Goal: Task Accomplishment & Management: Manage account settings

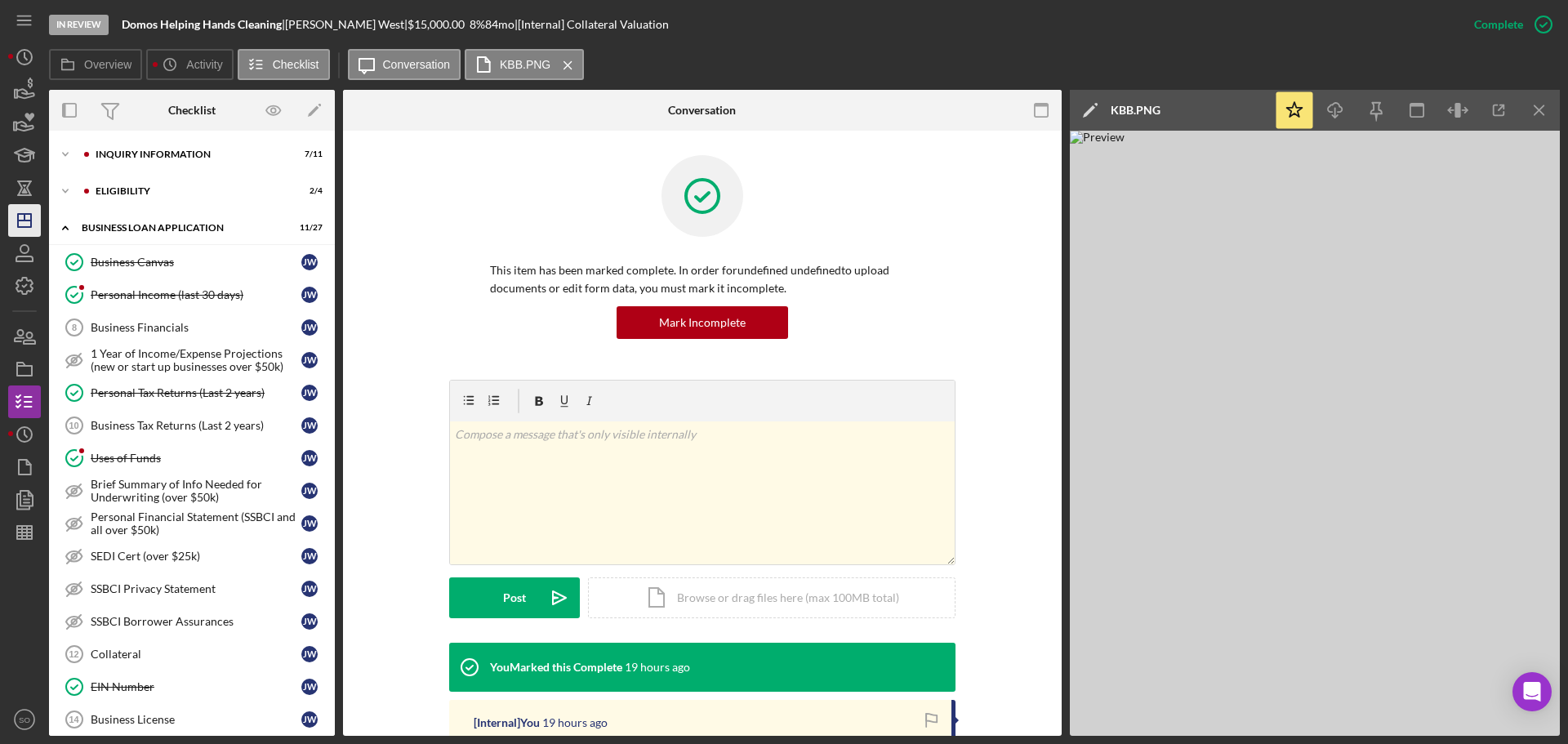
scroll to position [519, 0]
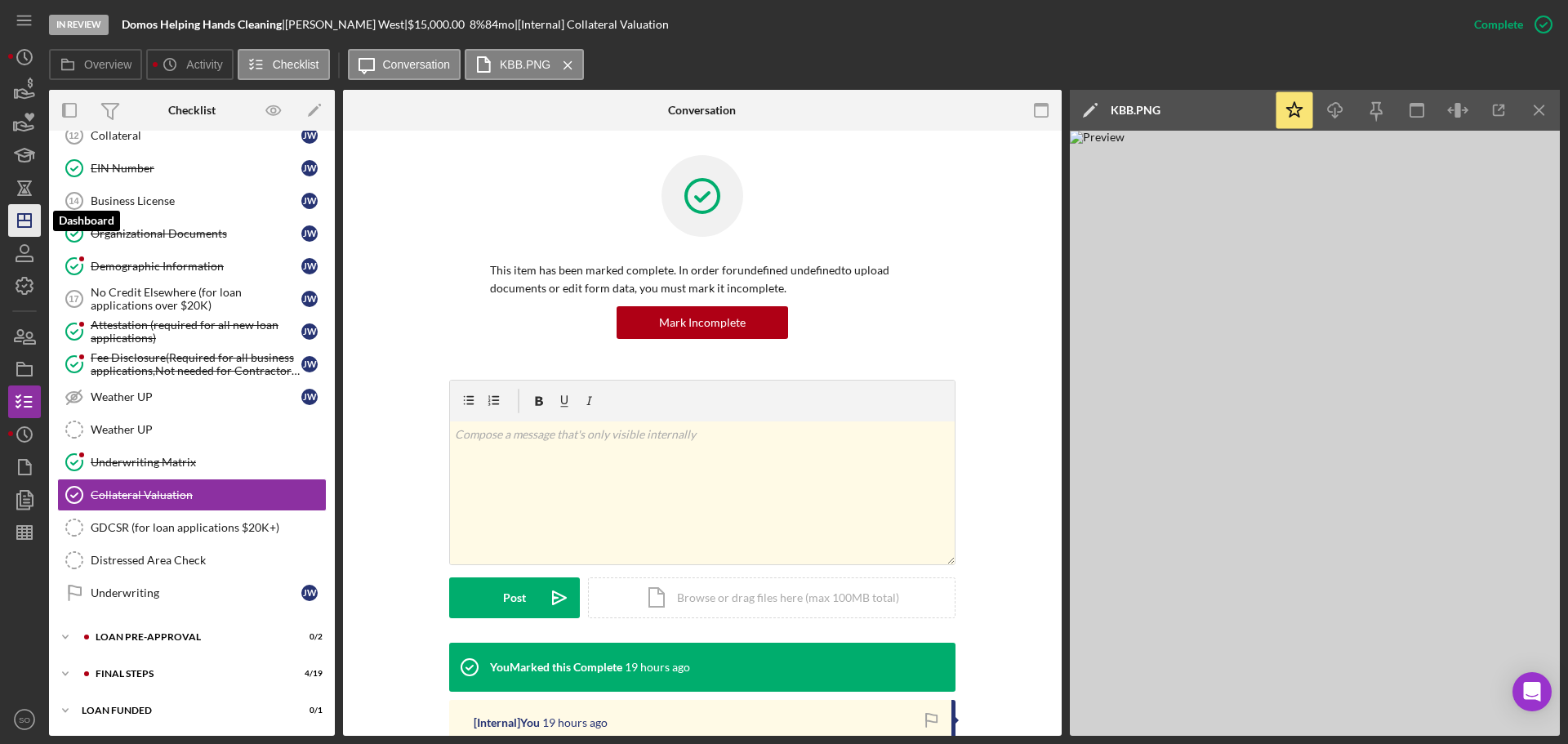
click at [24, 208] on icon "Icon/Dashboard" at bounding box center [24, 220] width 41 height 41
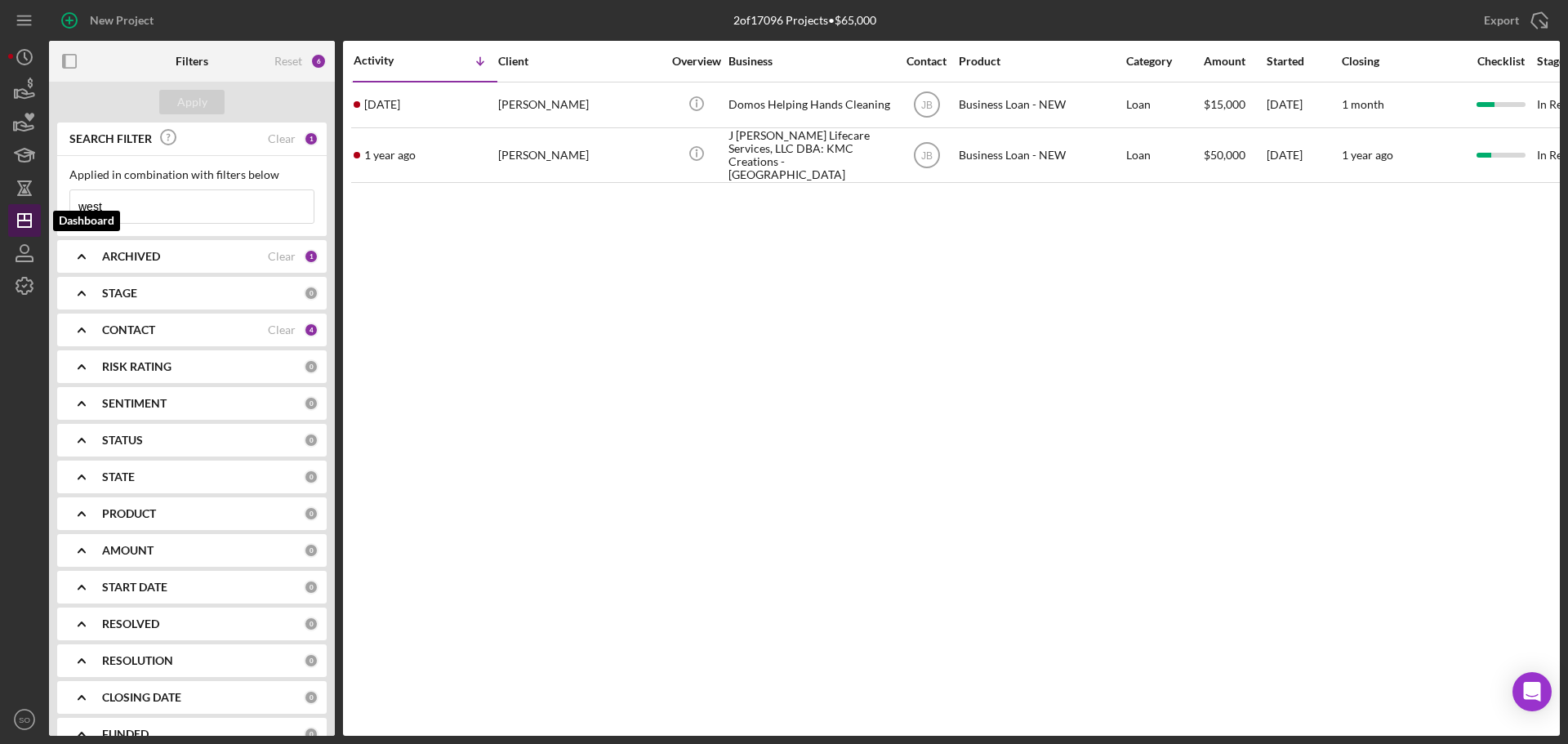
drag, startPoint x: 184, startPoint y: 196, endPoint x: 10, endPoint y: 206, distance: 174.3
click at [10, 206] on div "New Project 2 of 17096 Projects • $65,000 west Export Icon/Export Filters Reset…" at bounding box center [784, 367] width 1552 height 736
type input "byron waters"
click at [196, 104] on div "Apply" at bounding box center [193, 102] width 31 height 24
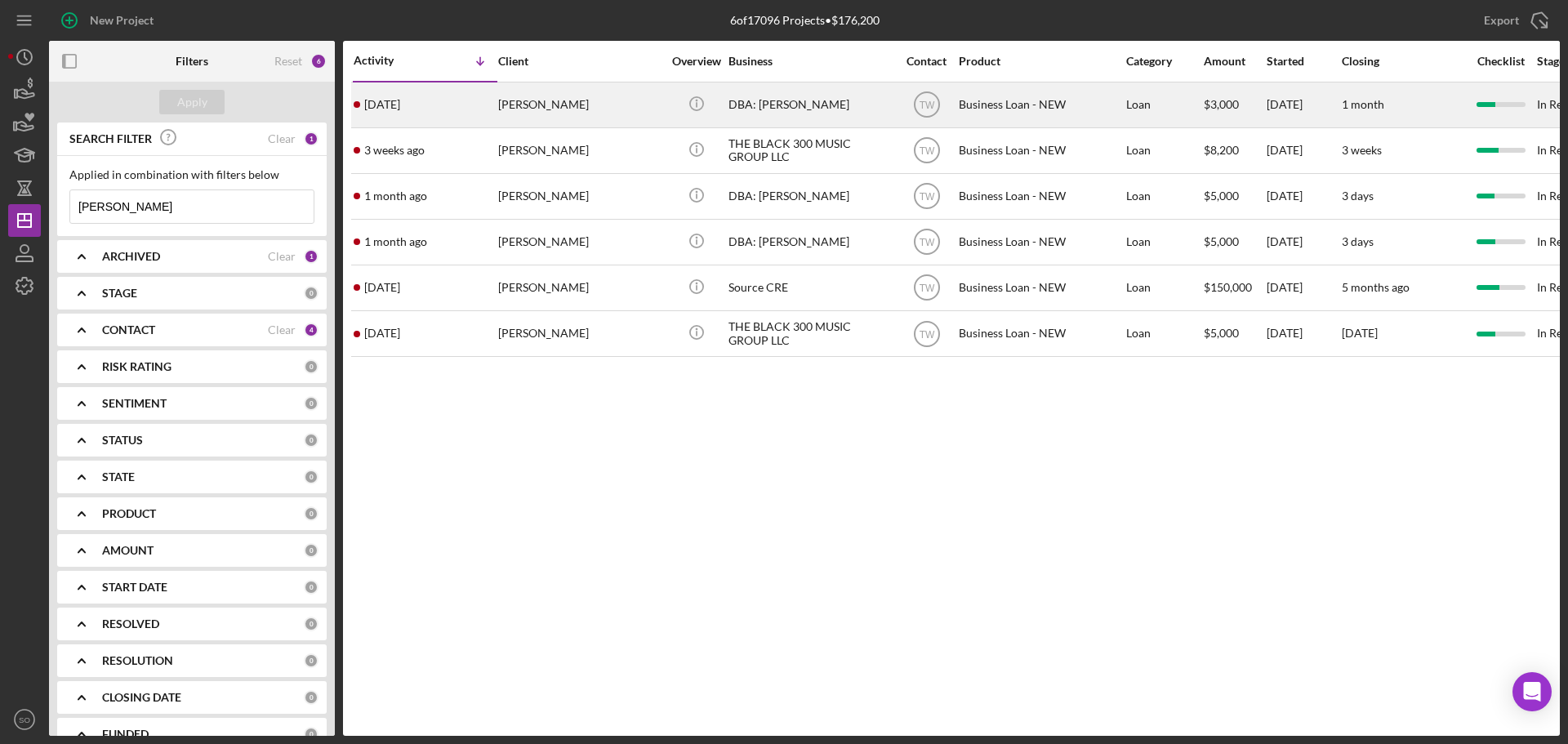
click at [533, 112] on div "Byron Waters Sr." at bounding box center [579, 104] width 163 height 43
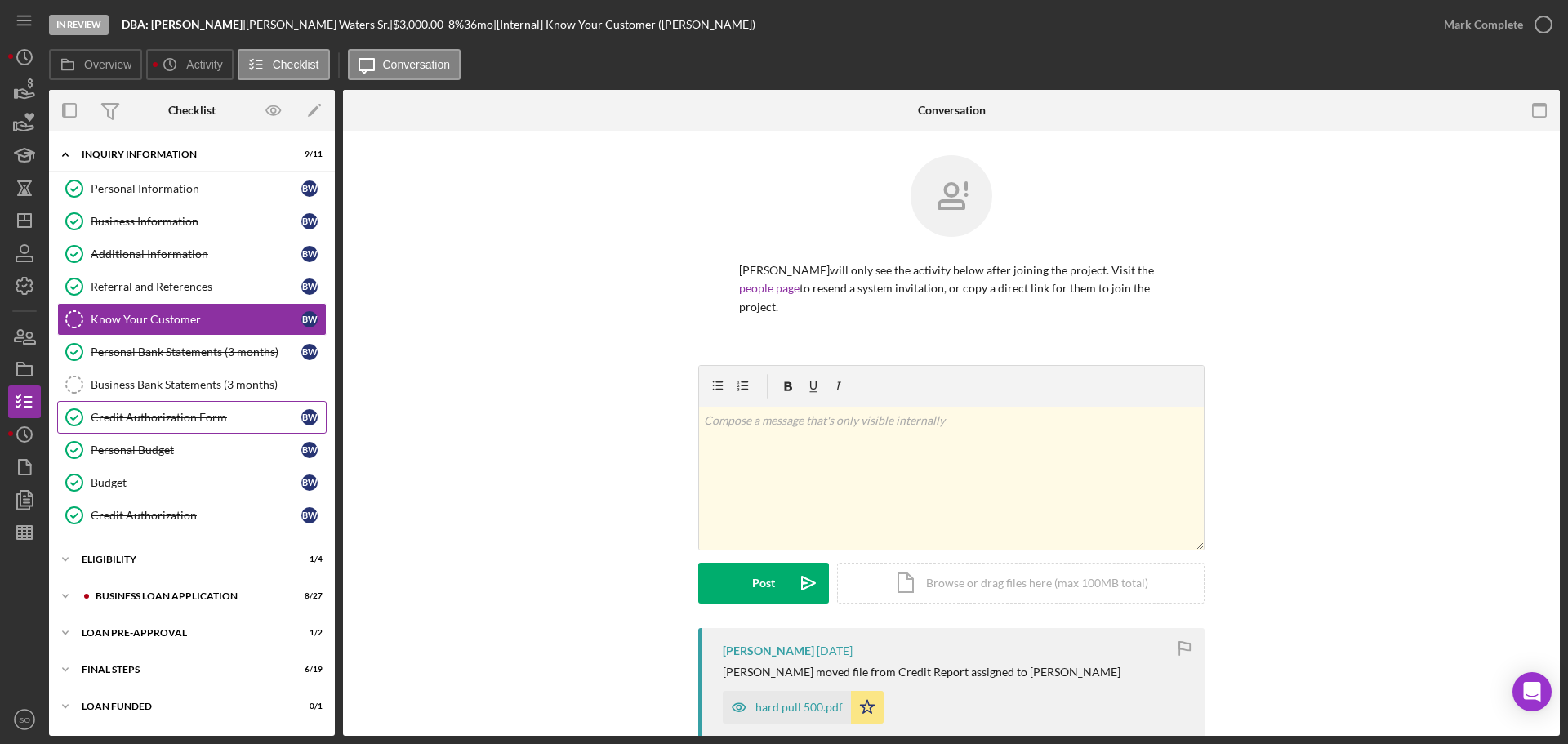
click at [187, 413] on div "Credit Authorization Form" at bounding box center [196, 417] width 211 height 14
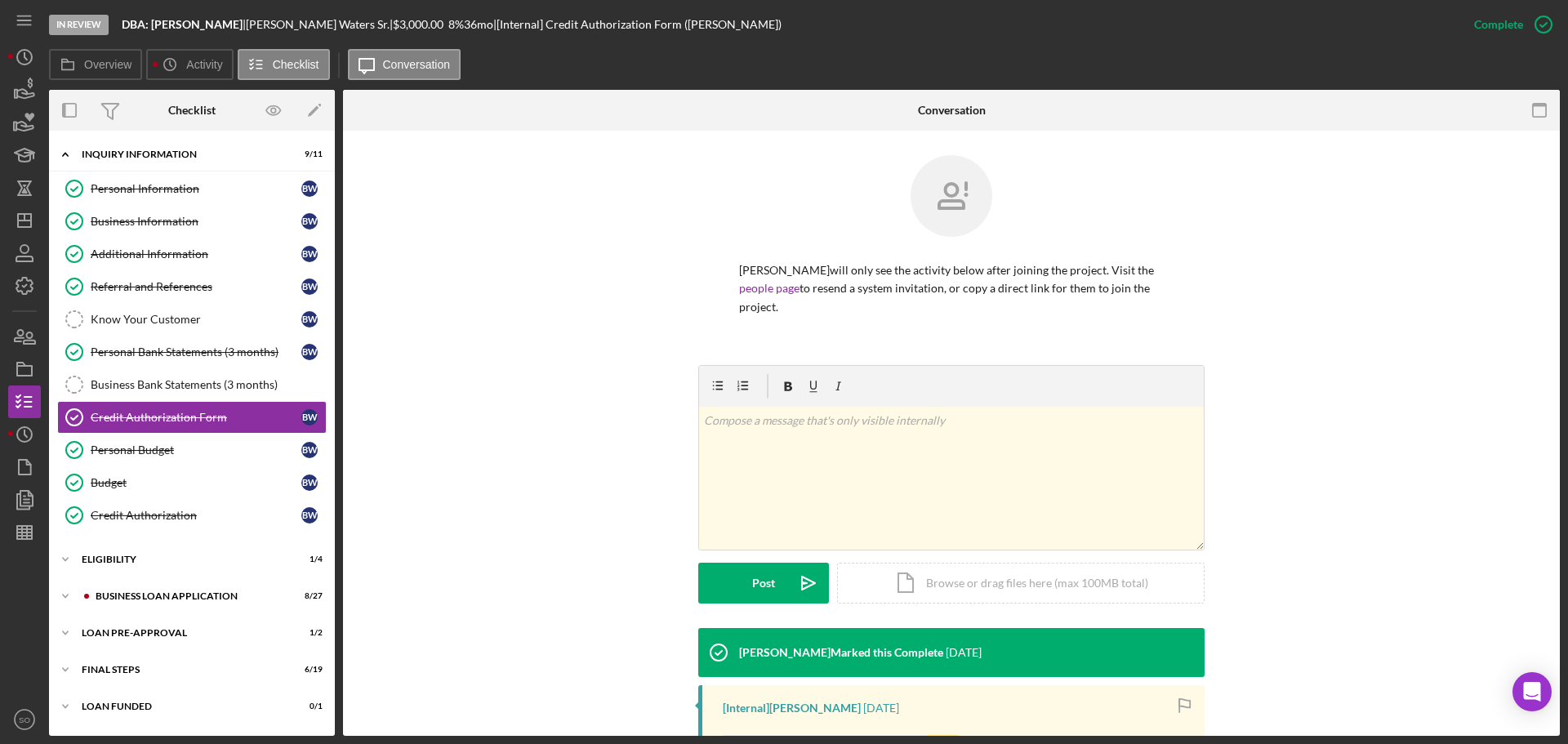
scroll to position [310, 0]
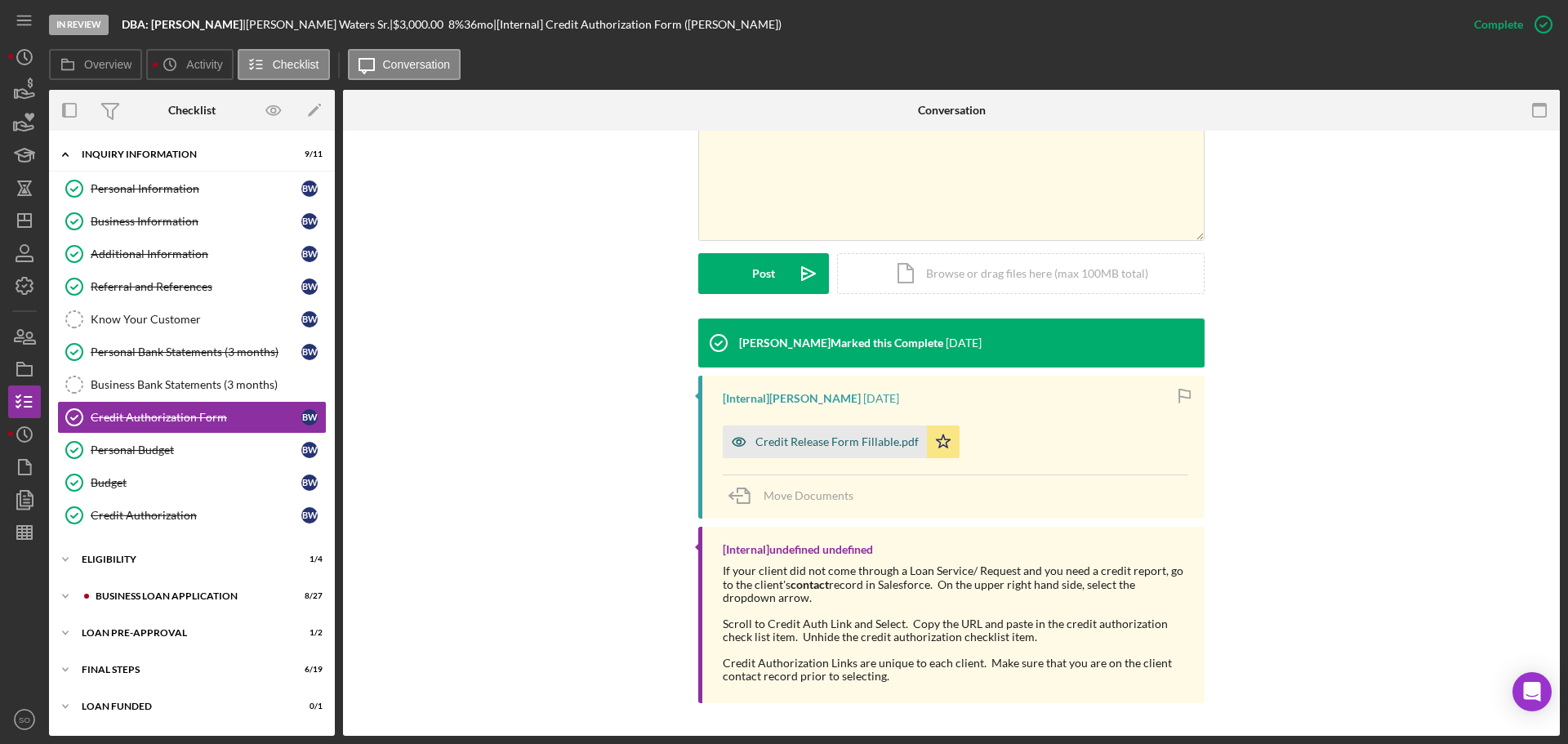
click at [838, 440] on div "Credit Release Form Fillable.pdf" at bounding box center [836, 441] width 163 height 14
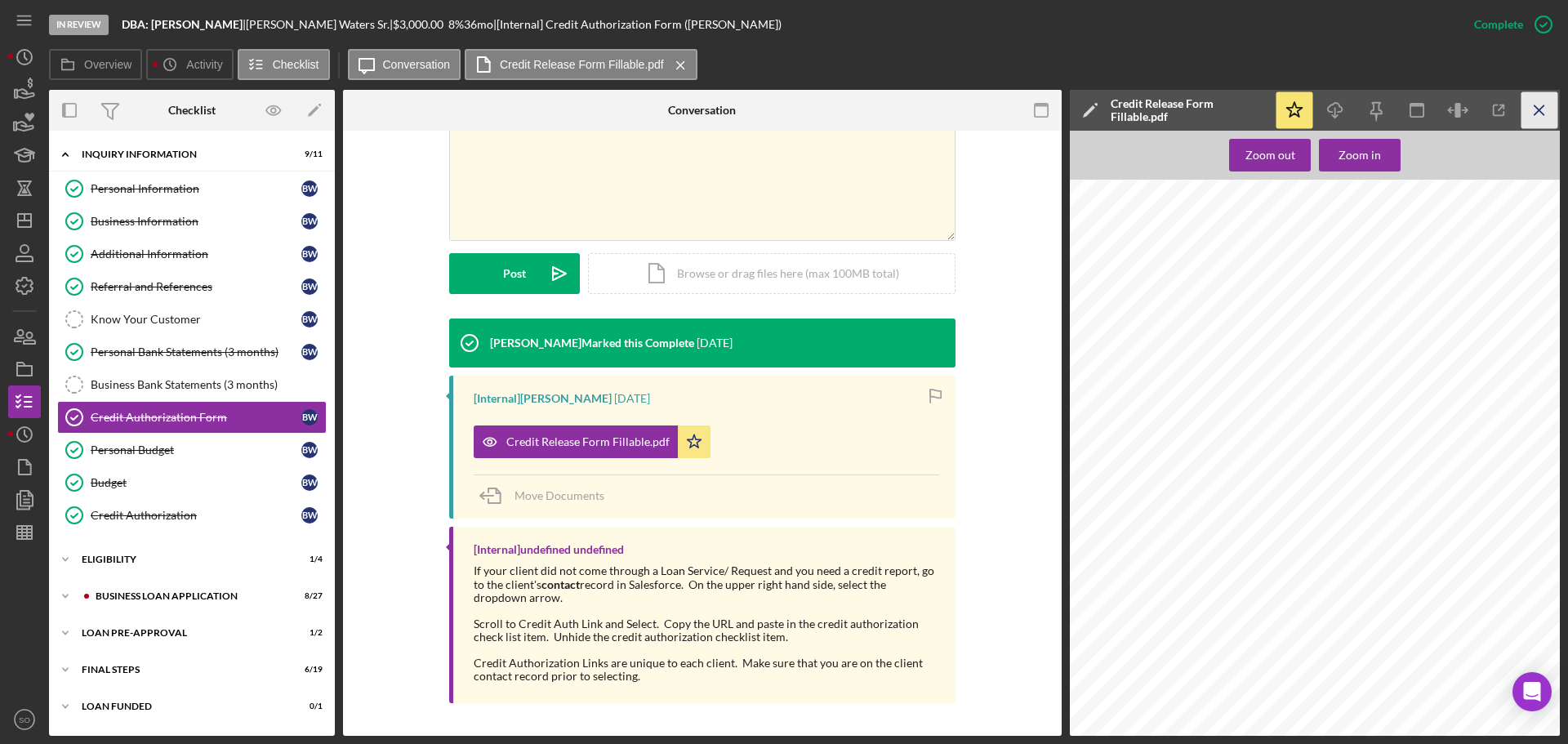
click at [1541, 113] on line "button" at bounding box center [1539, 110] width 9 height 9
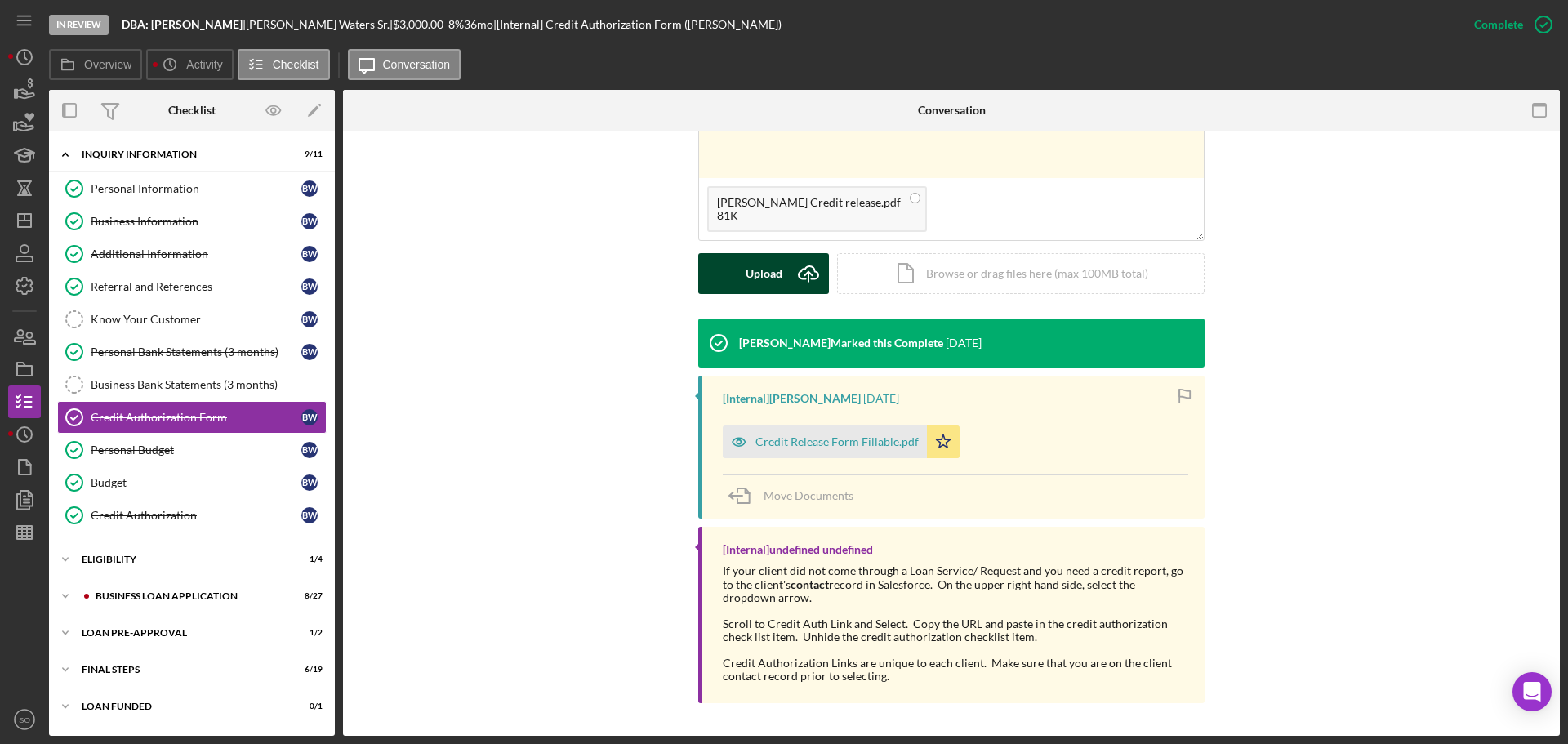
click at [767, 279] on div "Upload" at bounding box center [764, 273] width 37 height 41
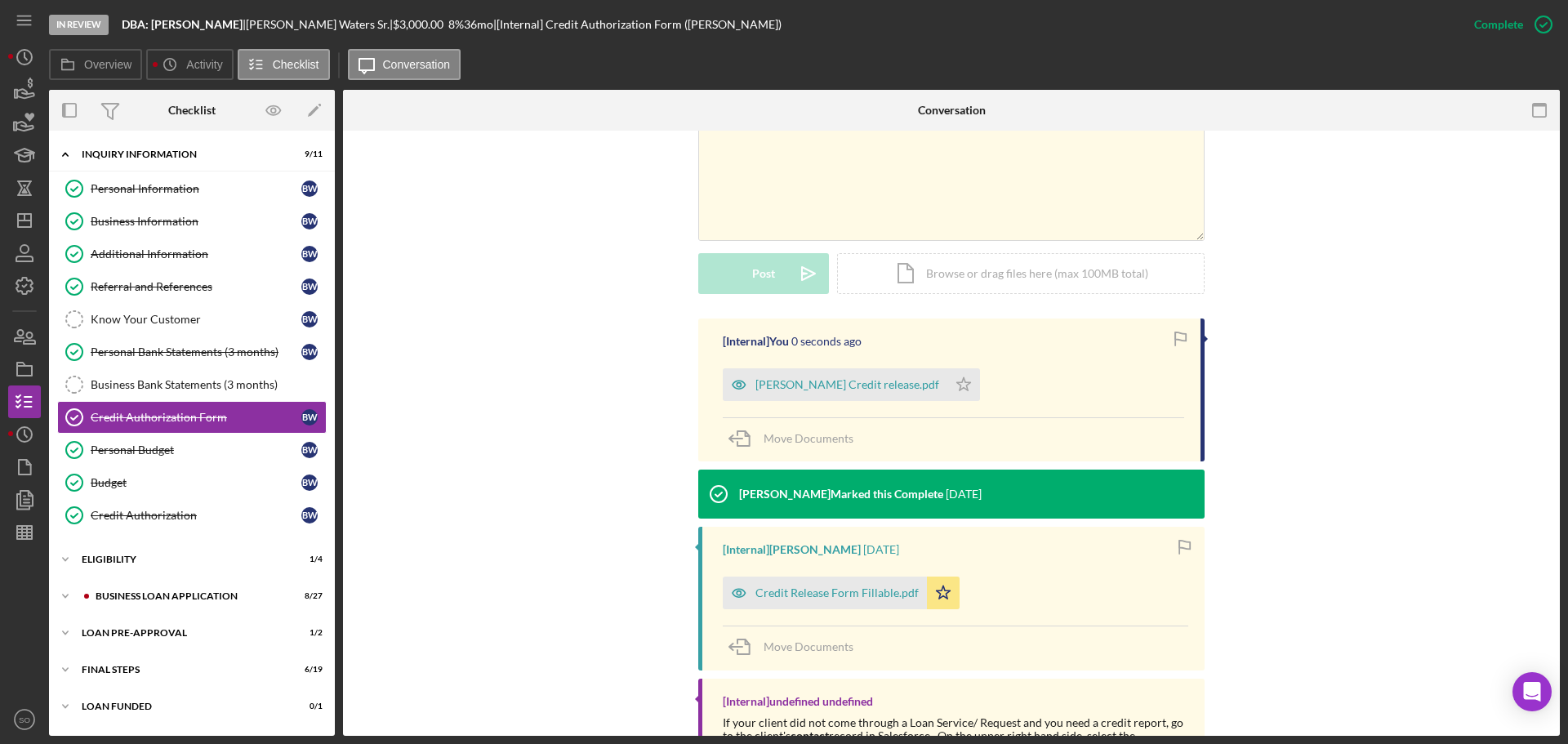
scroll to position [460, 0]
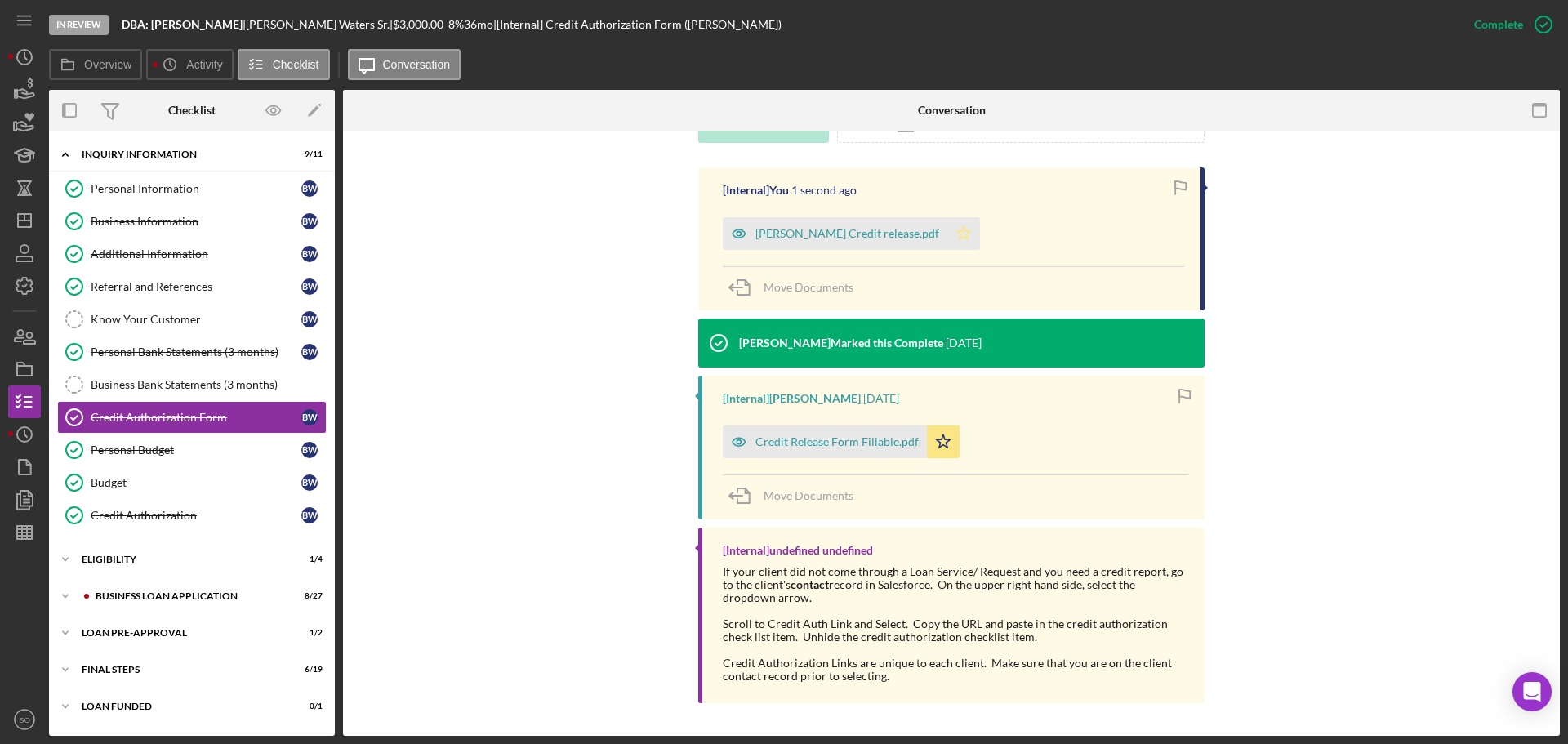
click at [961, 242] on icon "Icon/Star" at bounding box center [963, 233] width 32 height 32
drag, startPoint x: 186, startPoint y: 511, endPoint x: 301, endPoint y: 524, distance: 115.7
click at [186, 512] on div "Credit Authorization" at bounding box center [196, 515] width 211 height 14
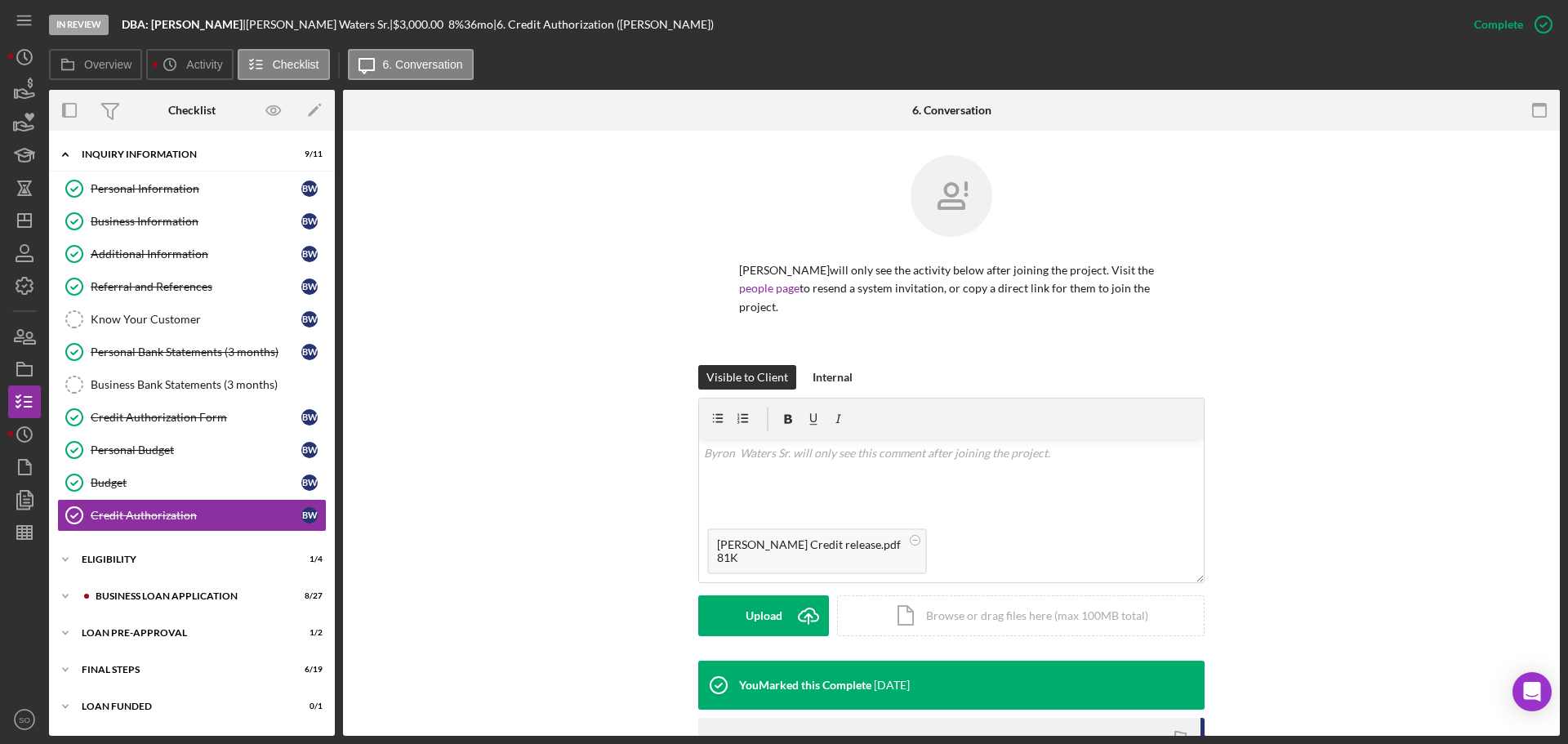
scroll to position [264, 0]
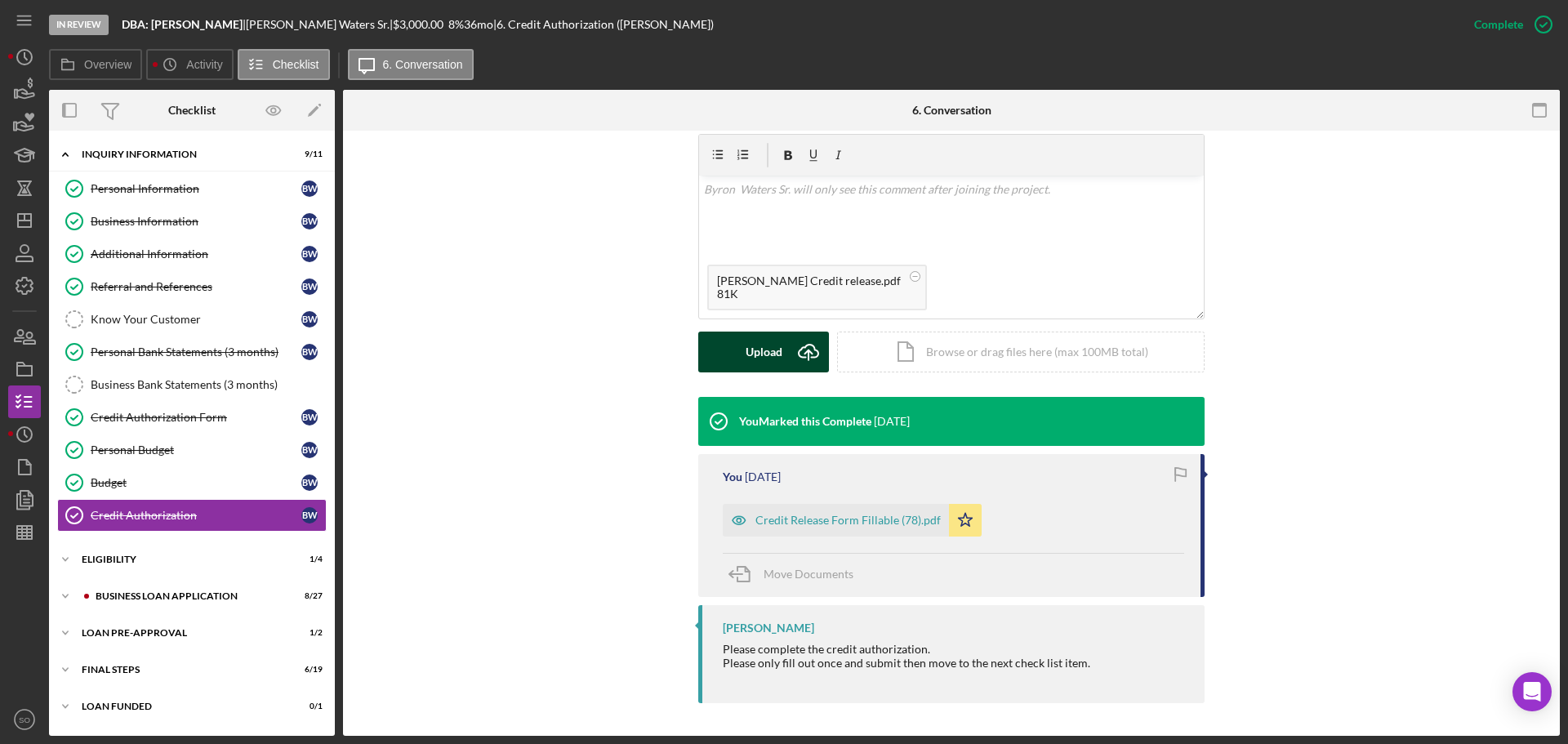
click at [750, 358] on div "Upload" at bounding box center [764, 351] width 37 height 41
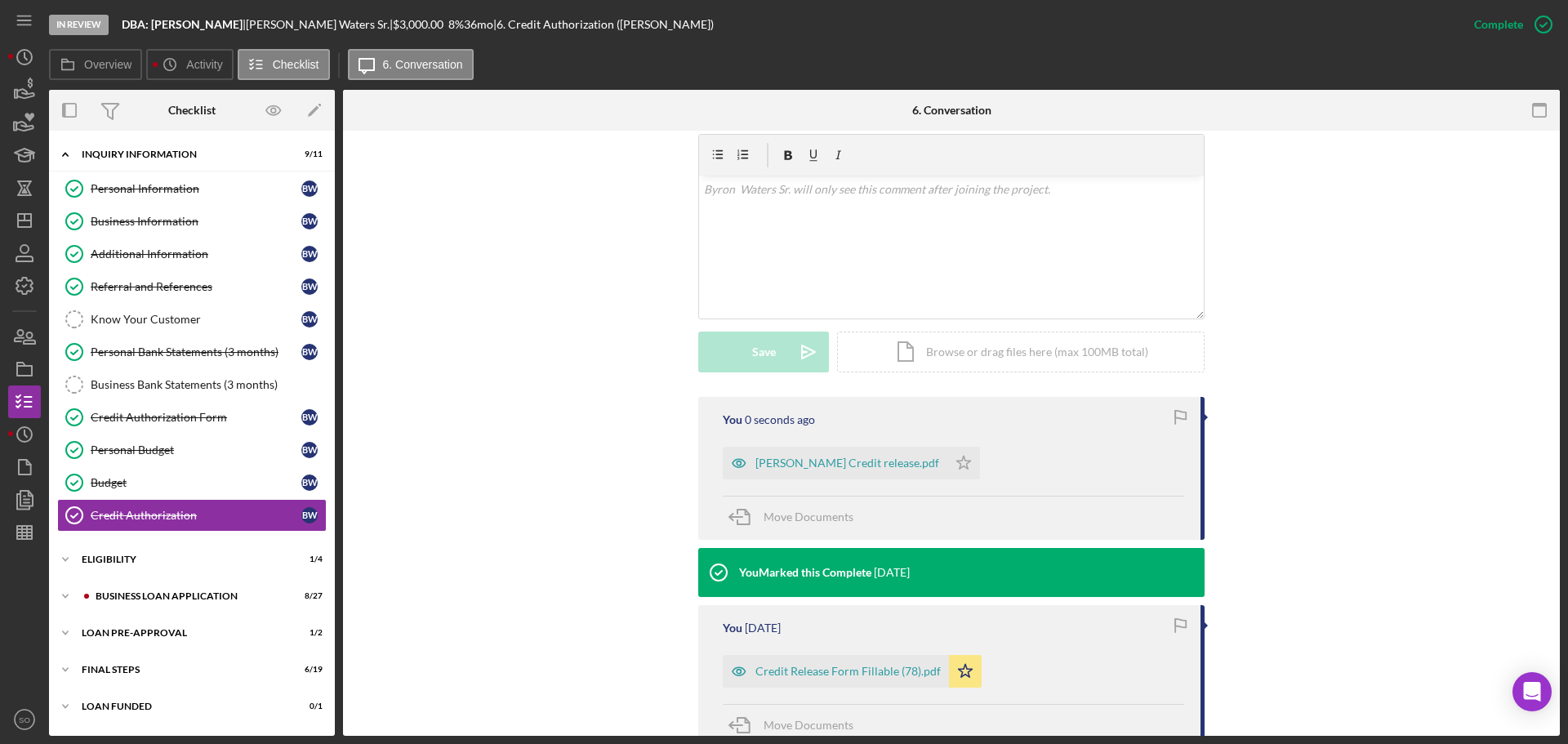
scroll to position [414, 0]
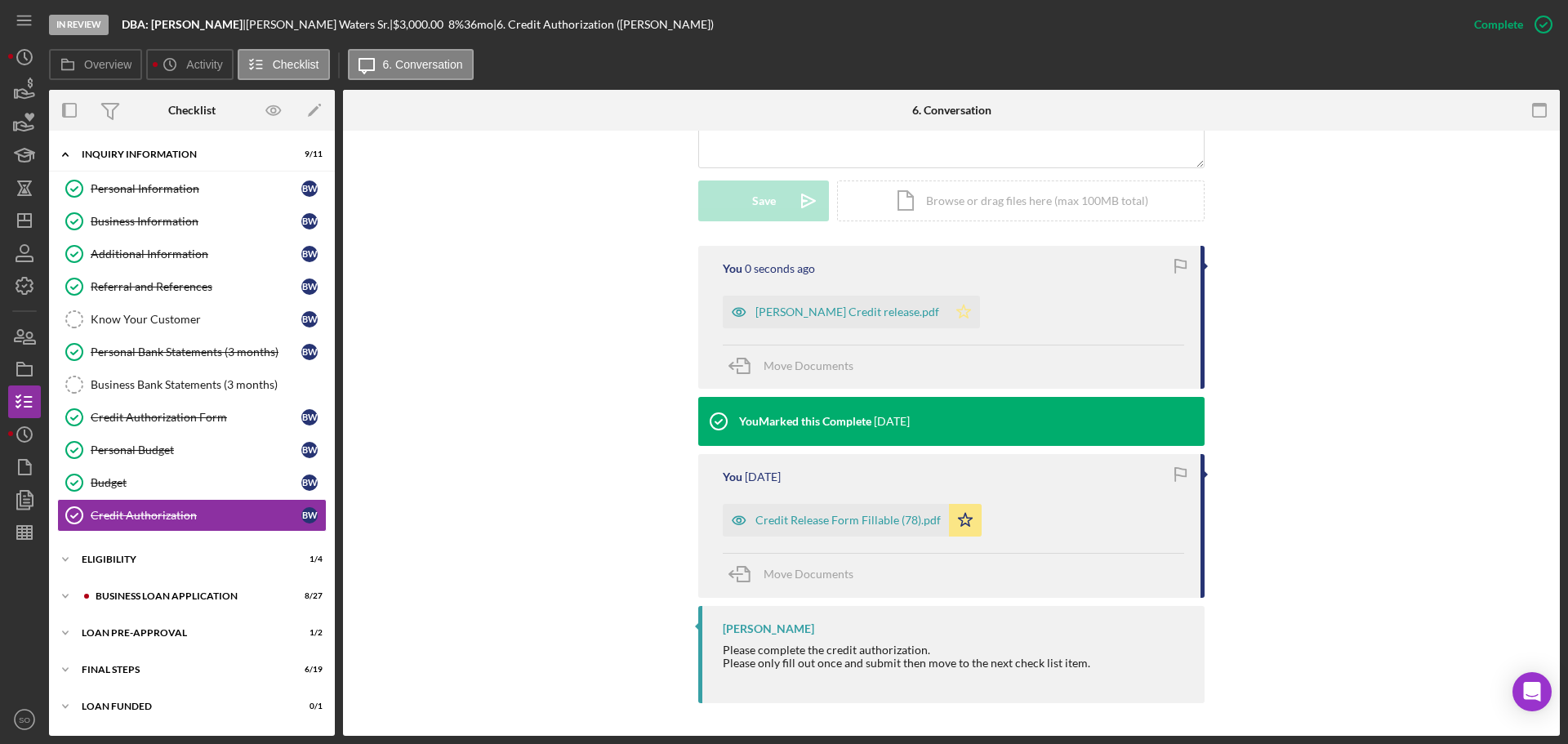
click at [957, 315] on polygon "button" at bounding box center [963, 311] width 14 height 14
click at [885, 324] on div "Byron Waters Sr. Credit release.pdf" at bounding box center [834, 312] width 224 height 32
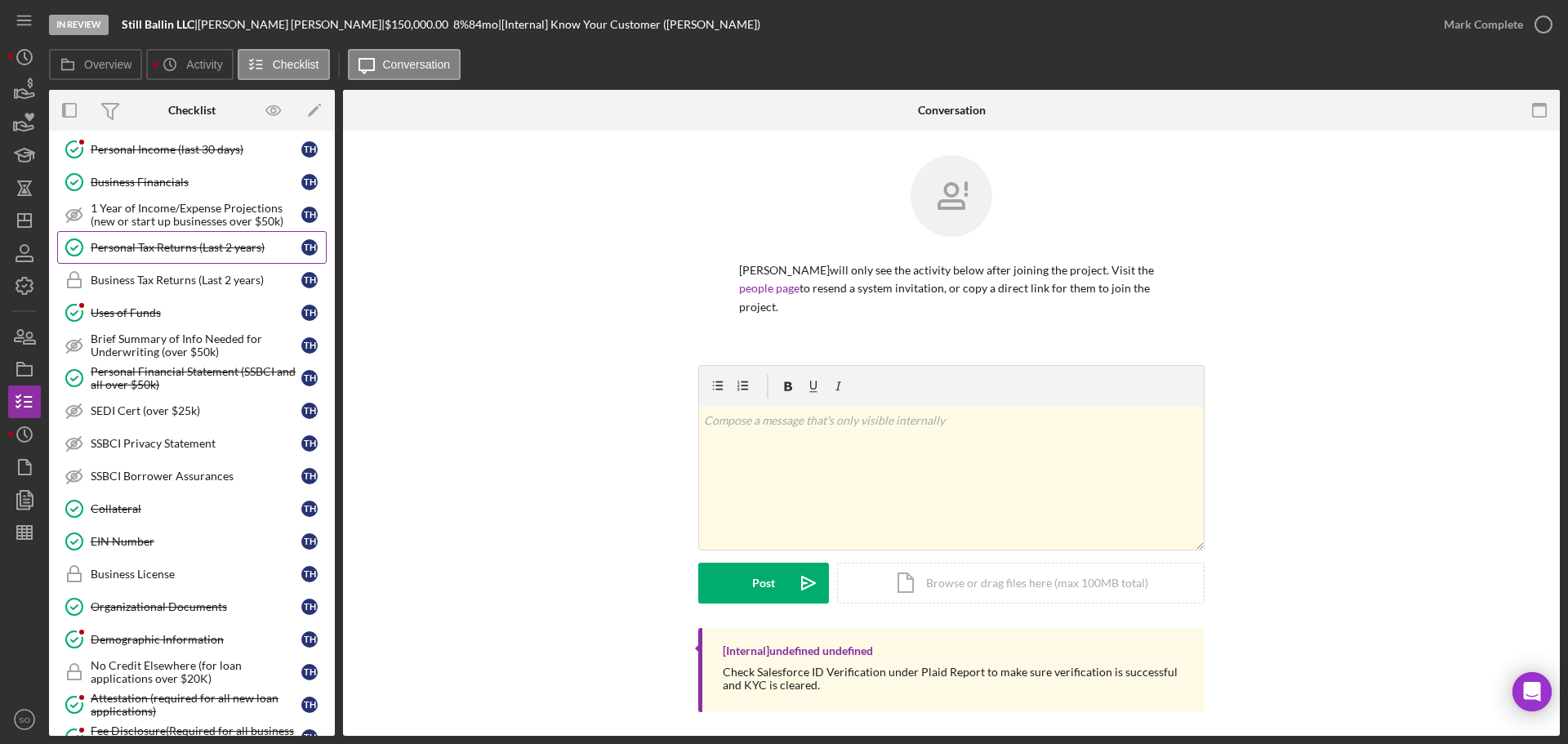
scroll to position [735, 0]
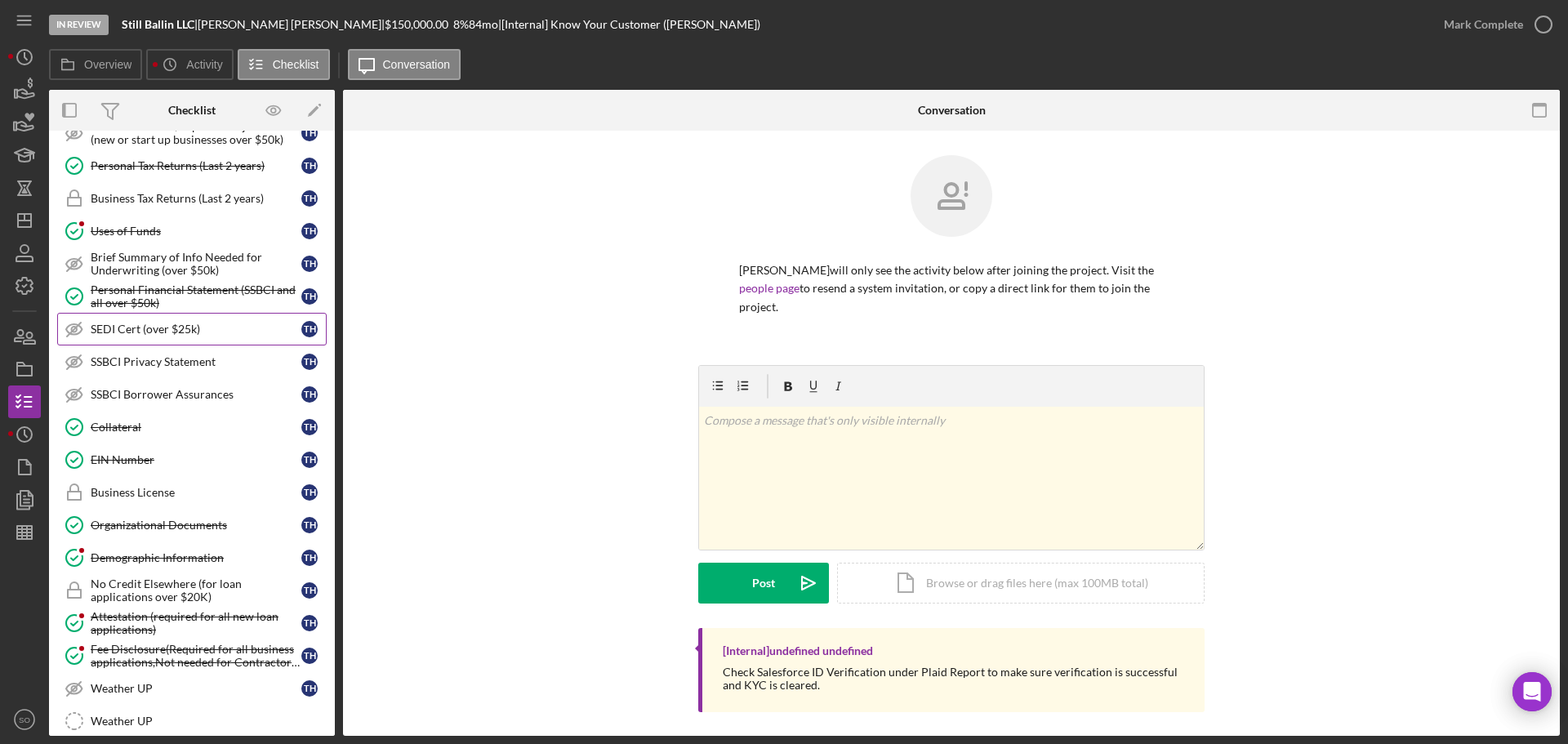
click at [210, 332] on div "SEDI Cert (over $25k)" at bounding box center [196, 329] width 211 height 14
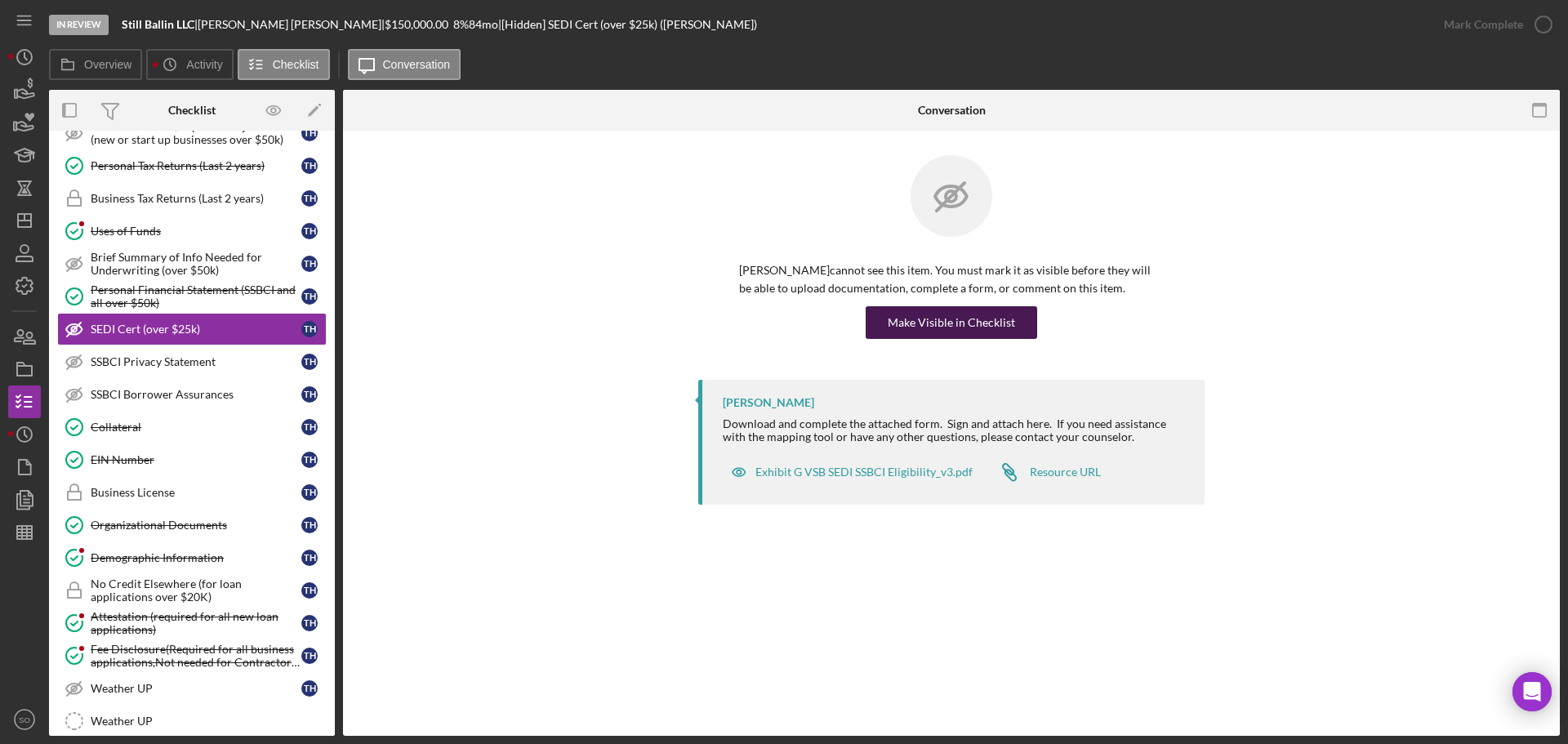
click at [956, 324] on div "Make Visible in Checklist" at bounding box center [951, 322] width 127 height 32
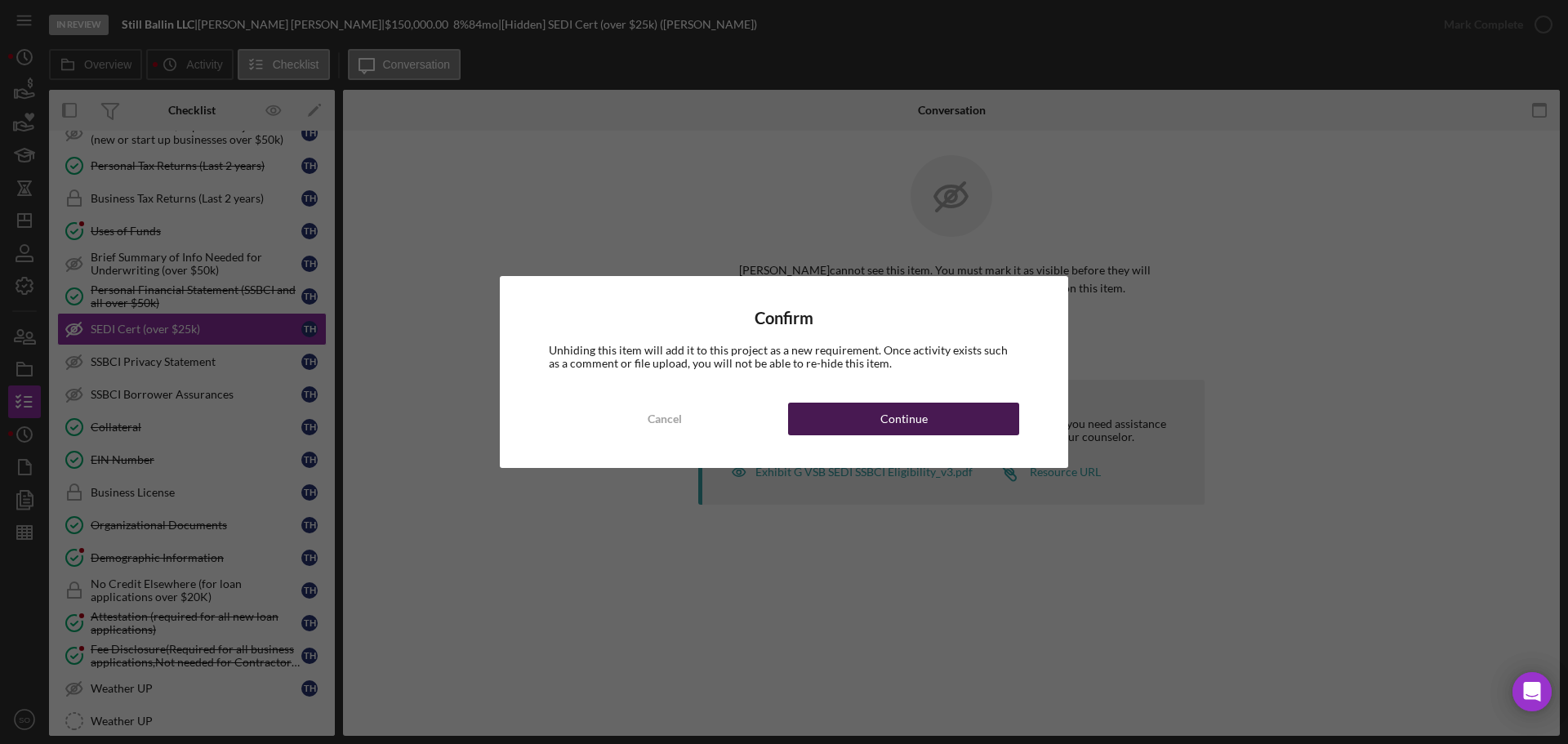
click at [956, 422] on button "Continue" at bounding box center [904, 419] width 232 height 32
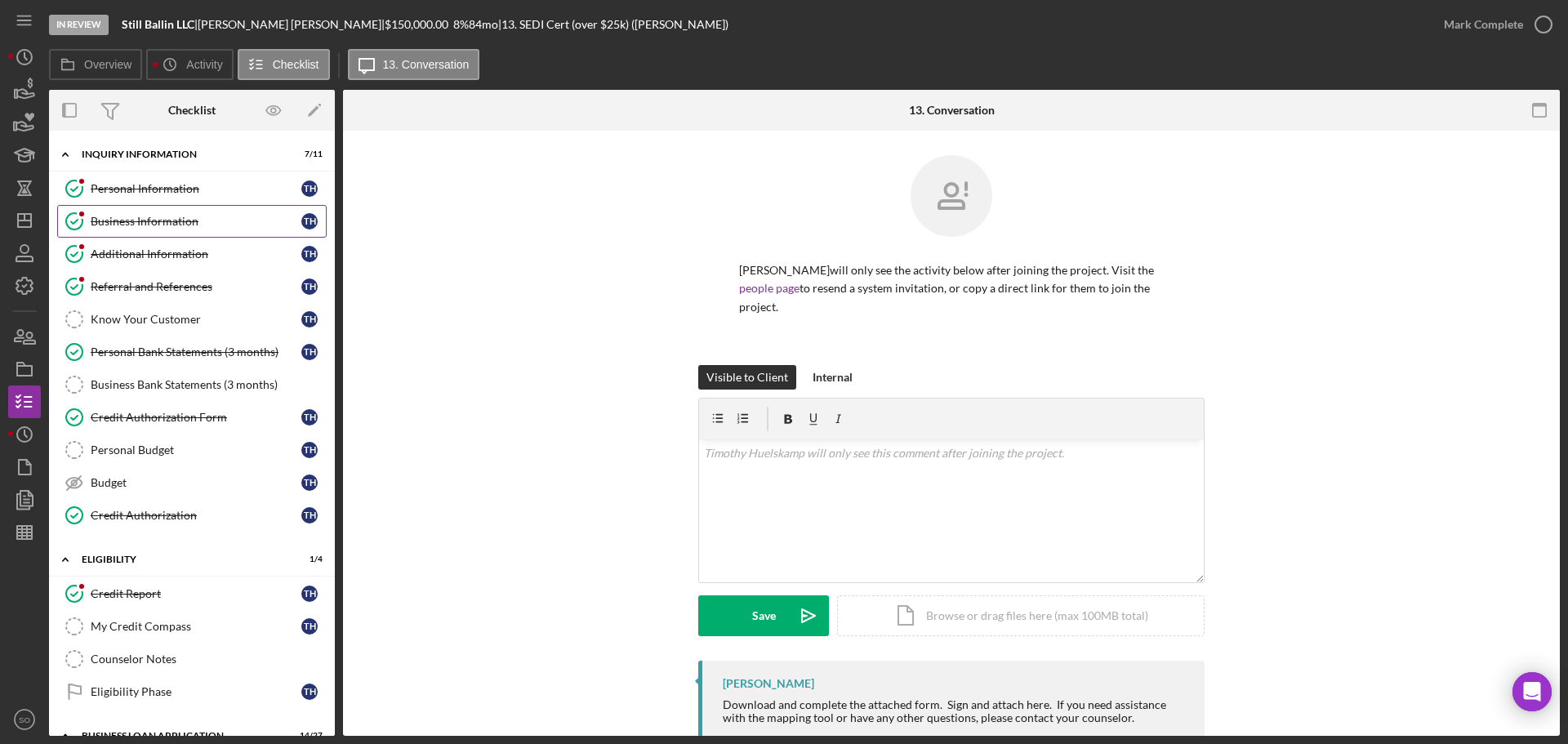
click at [173, 222] on div "Business Information" at bounding box center [196, 221] width 211 height 14
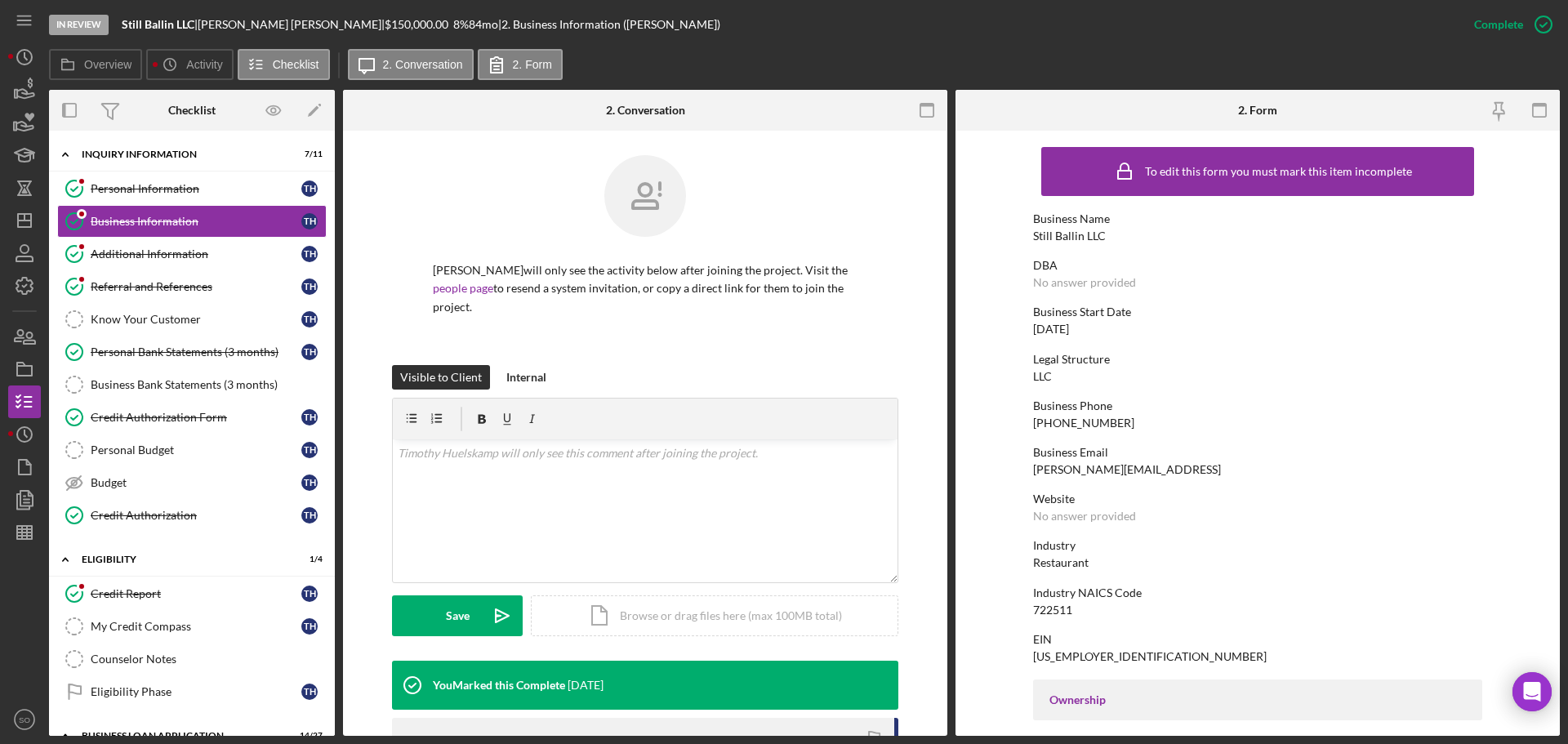
click at [1061, 238] on div "Still Ballin LLC" at bounding box center [1070, 236] width 73 height 14
copy div "Still Ballin LLC"
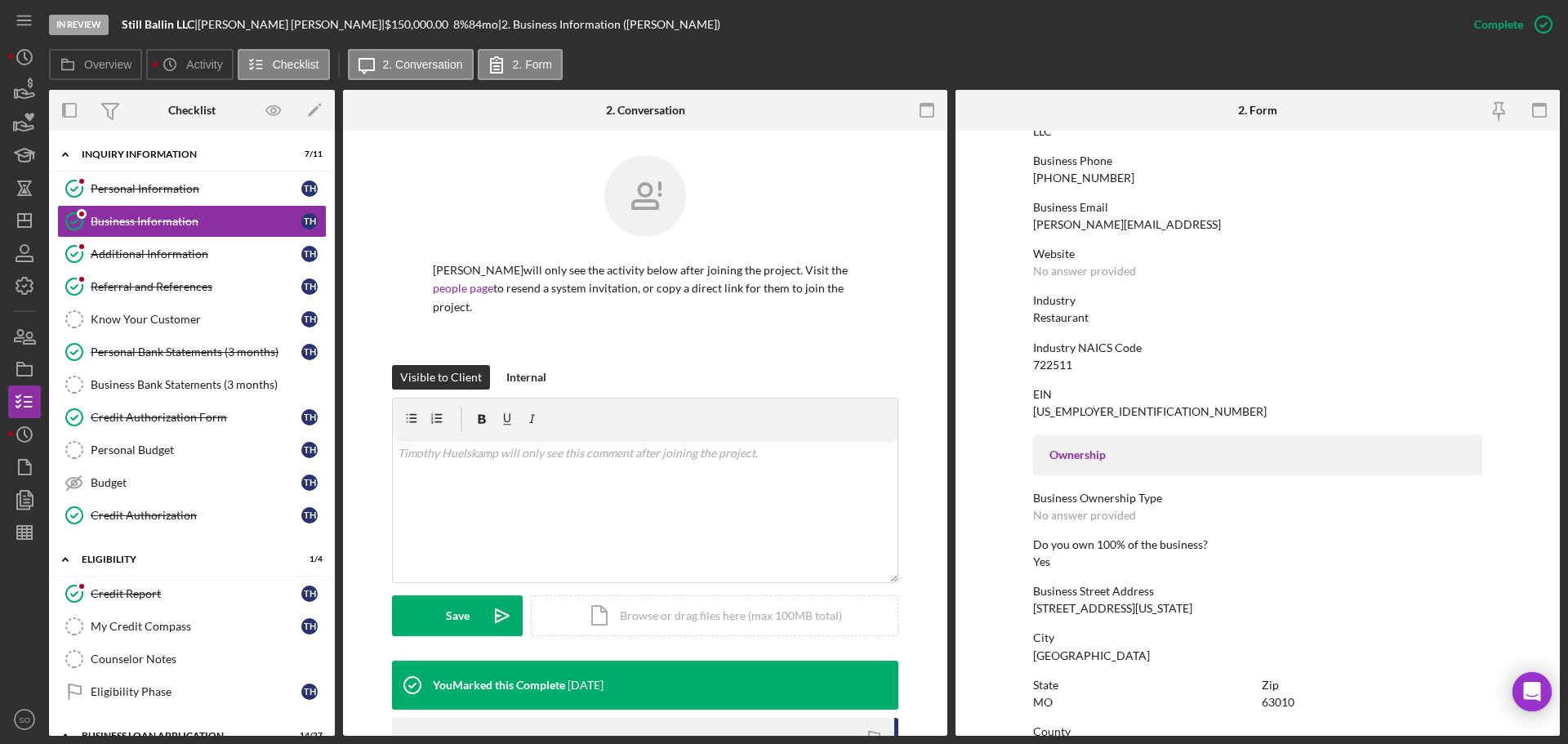
scroll to position [408, 0]
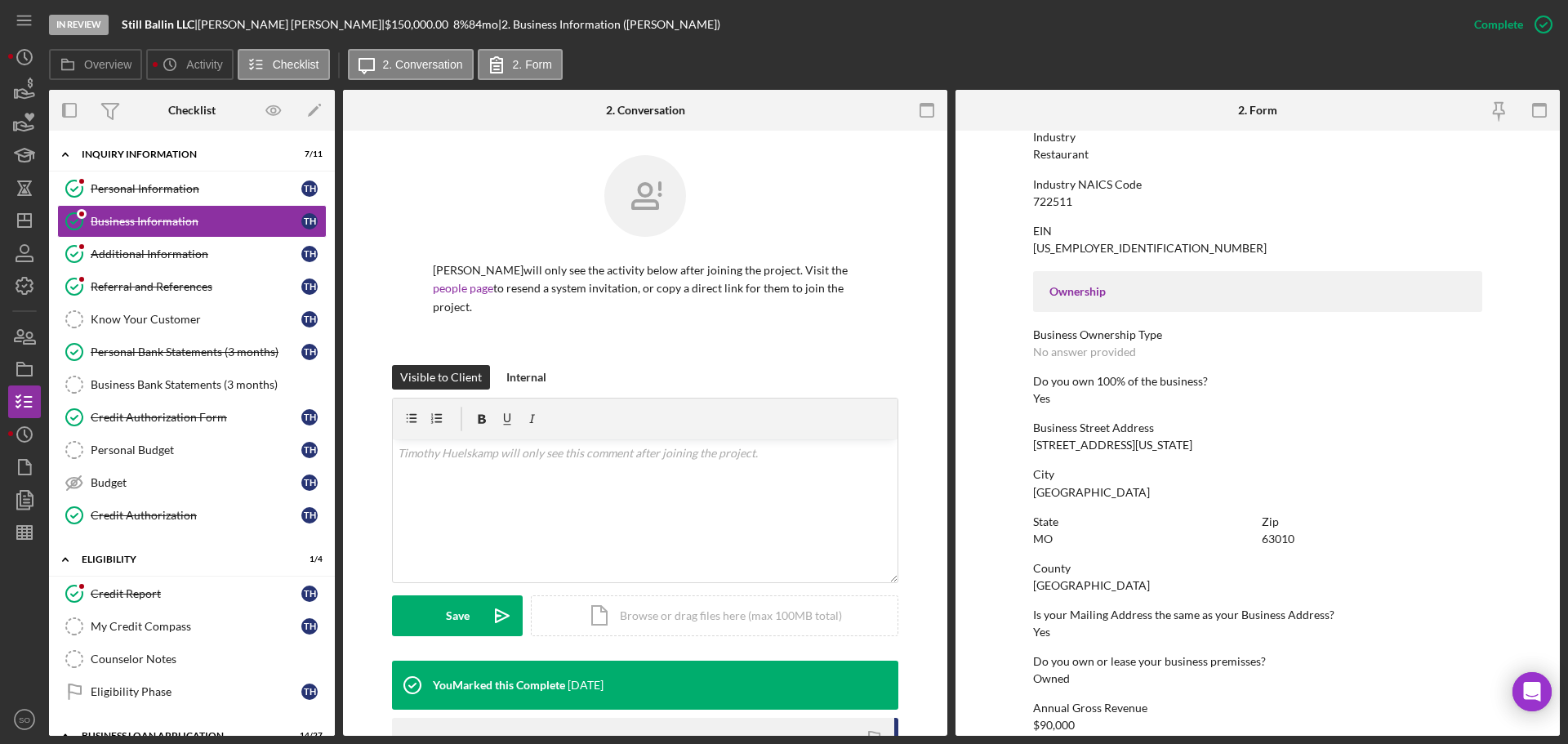
click at [1087, 447] on div "[STREET_ADDRESS][US_STATE]" at bounding box center [1113, 445] width 160 height 14
click at [166, 187] on div "Personal Information" at bounding box center [196, 188] width 211 height 14
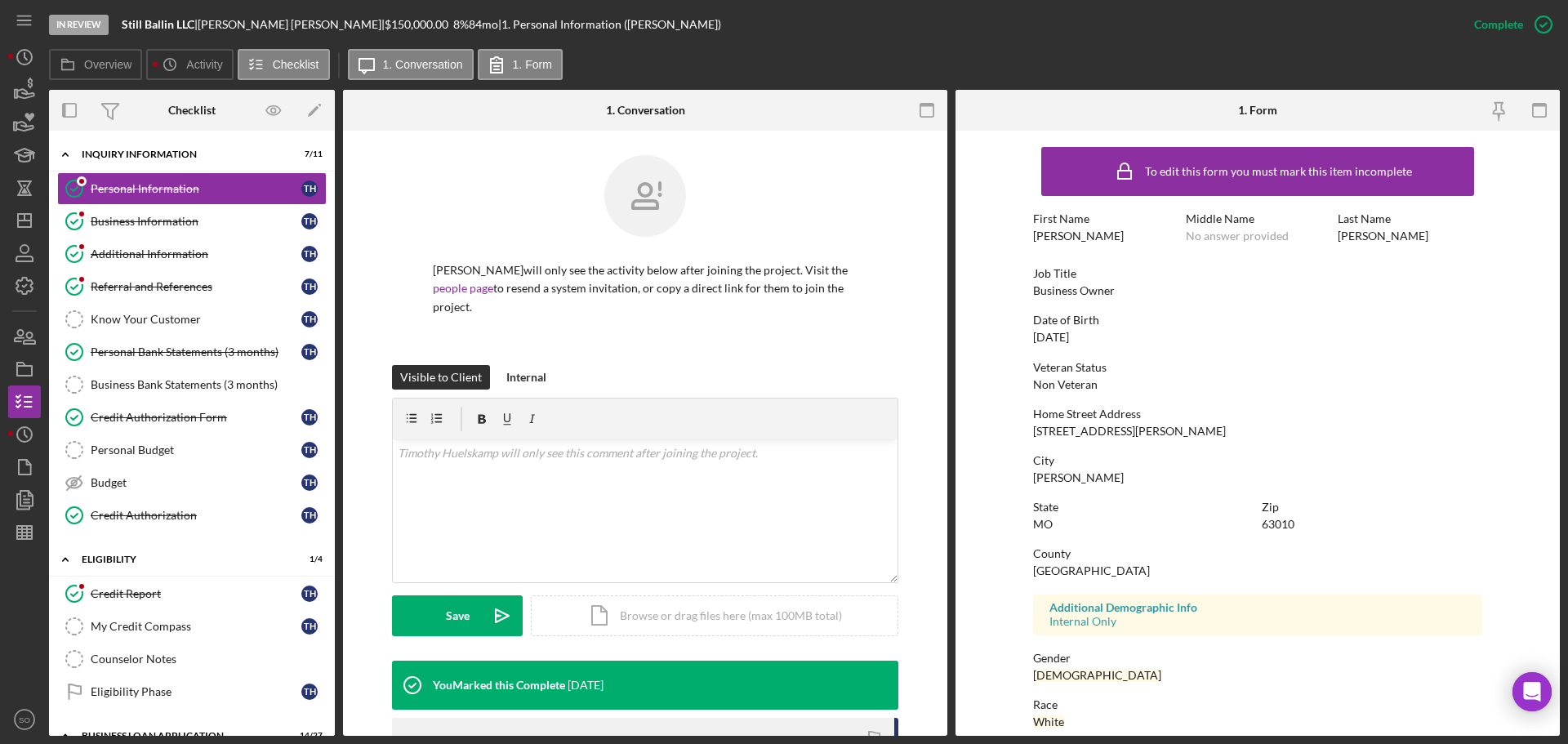
click at [1100, 437] on div "[STREET_ADDRESS][PERSON_NAME]" at bounding box center [1130, 431] width 193 height 14
copy div "[STREET_ADDRESS][PERSON_NAME]"
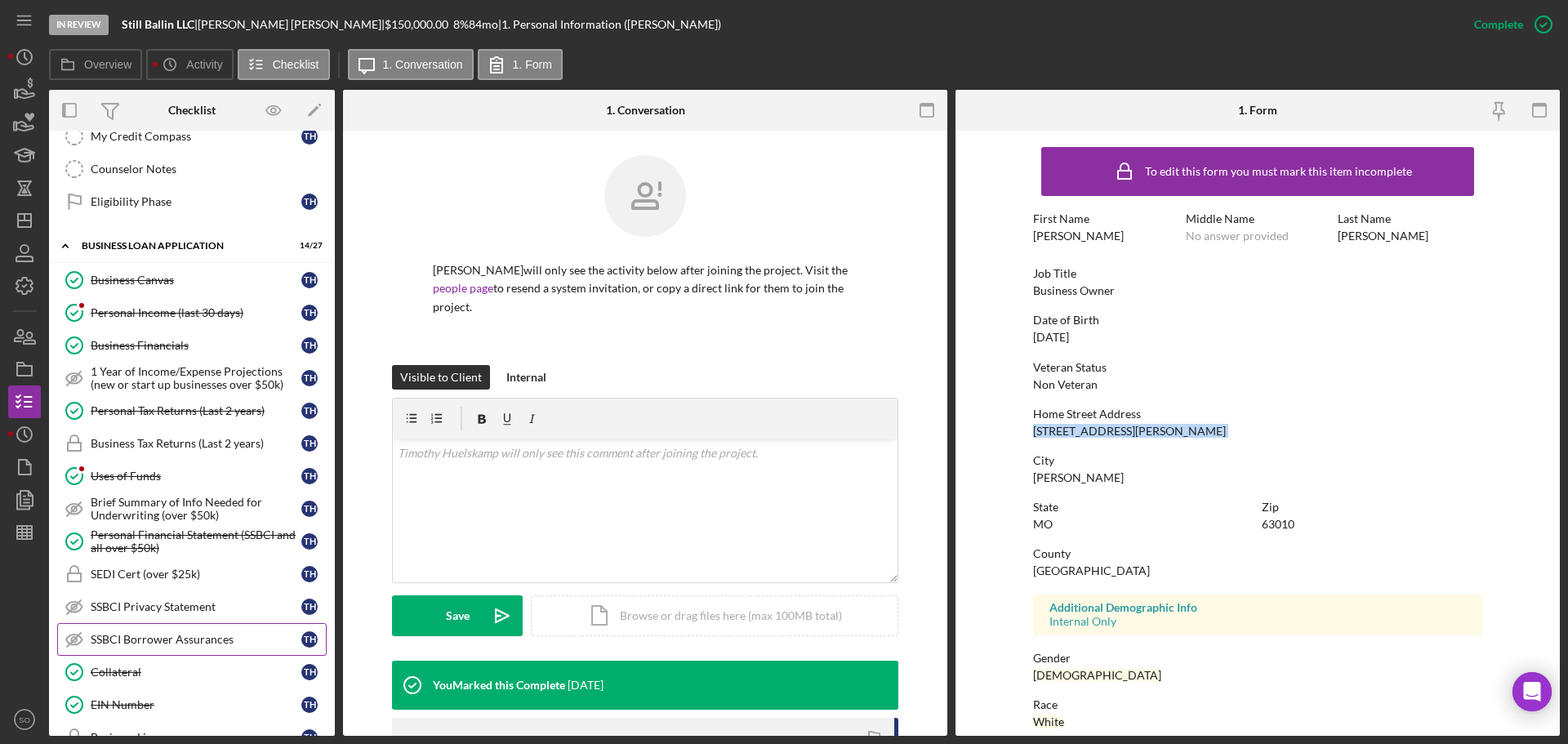
scroll to position [572, 0]
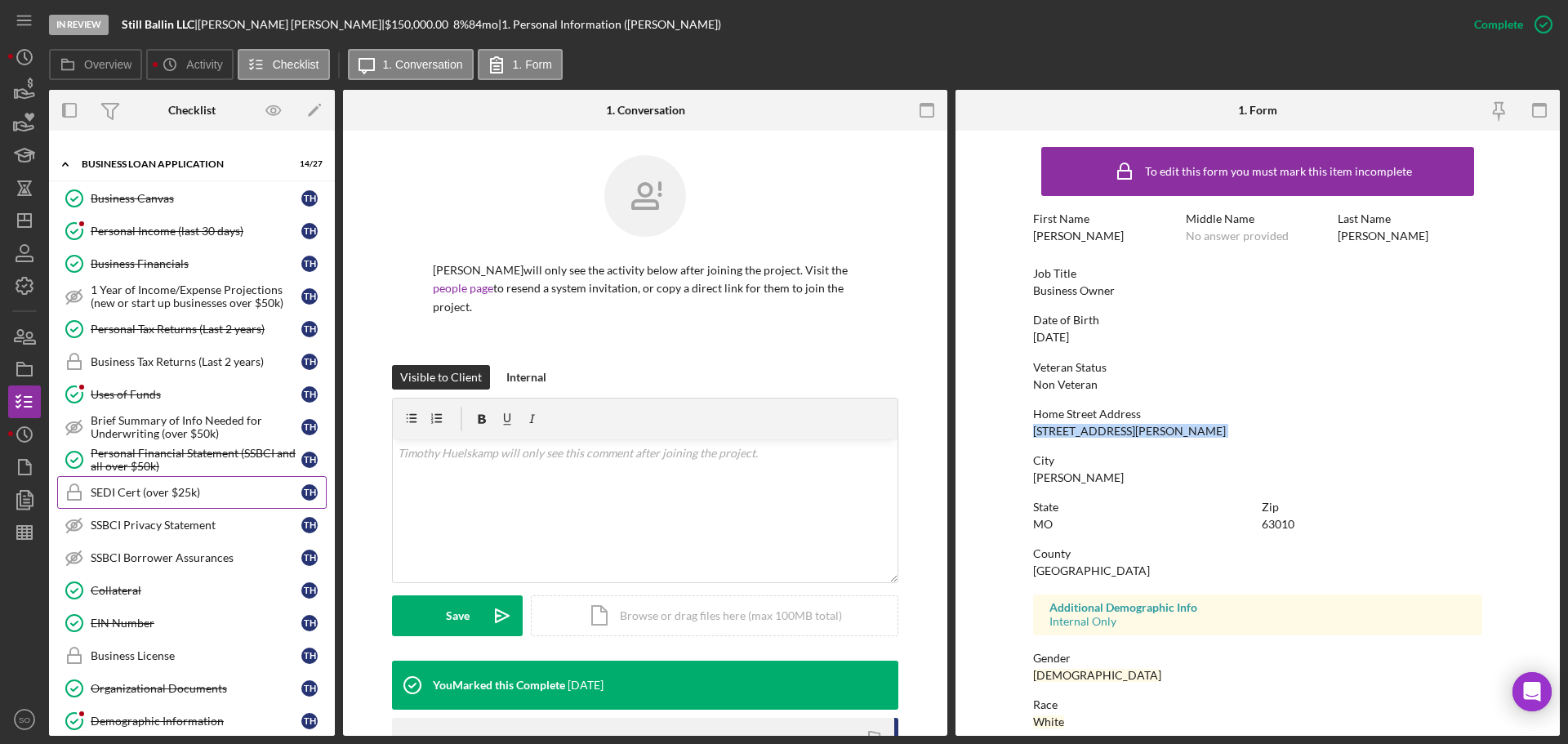
click at [170, 504] on link "SEDI Cert (over $25k) SEDI Cert (over $25k) T H" at bounding box center [191, 492] width 269 height 32
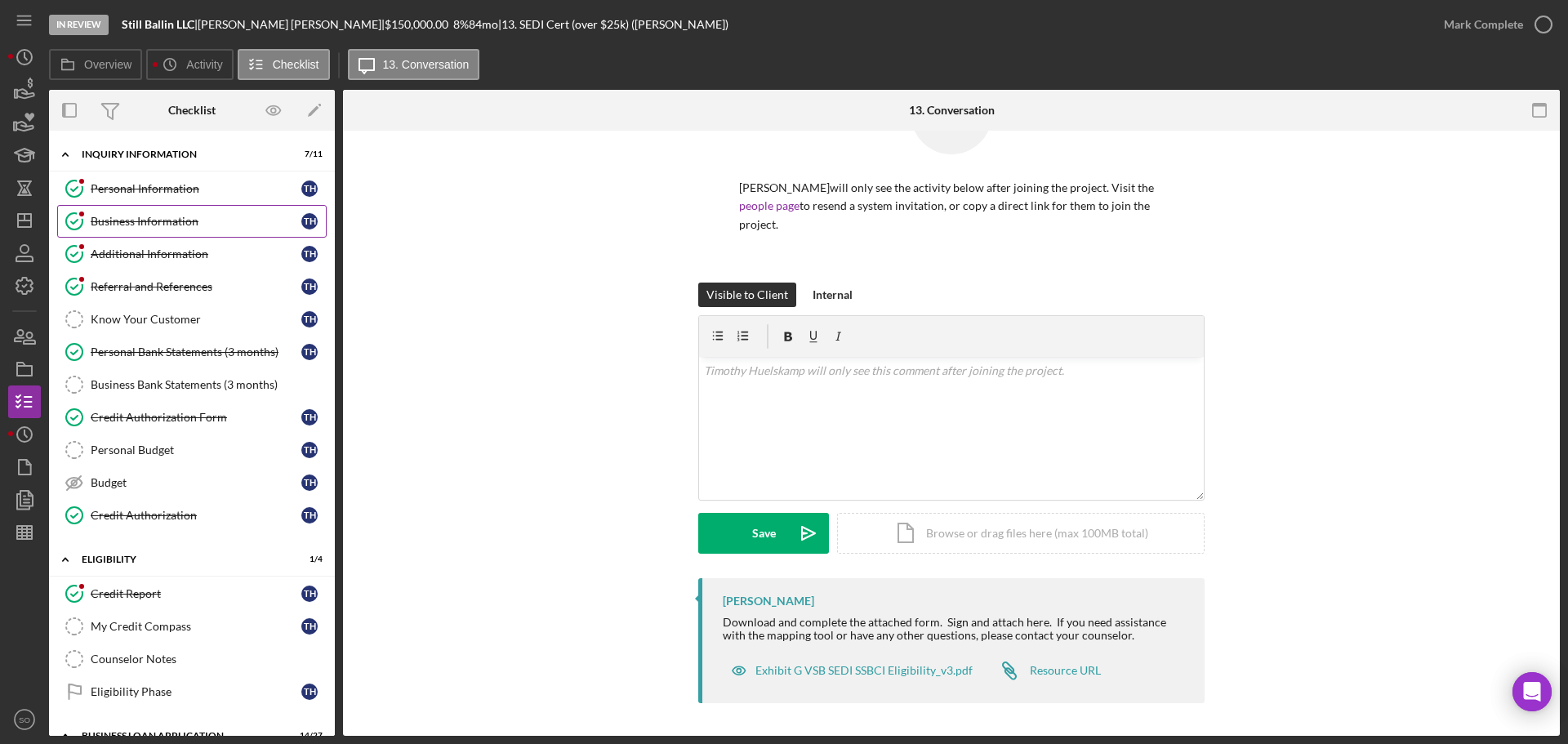
click at [148, 209] on link "Business Information Business Information T H" at bounding box center [191, 222] width 269 height 32
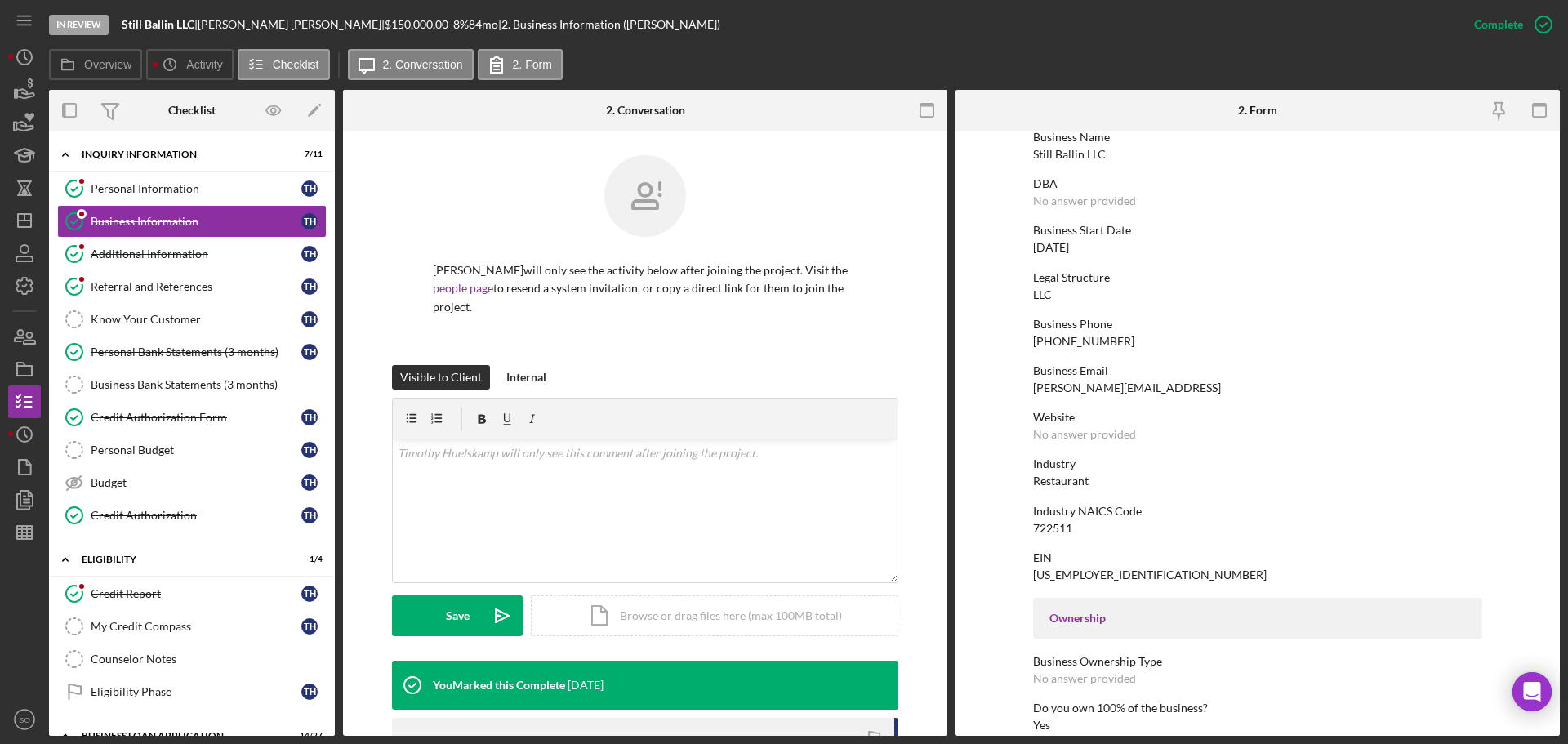
scroll to position [408, 0]
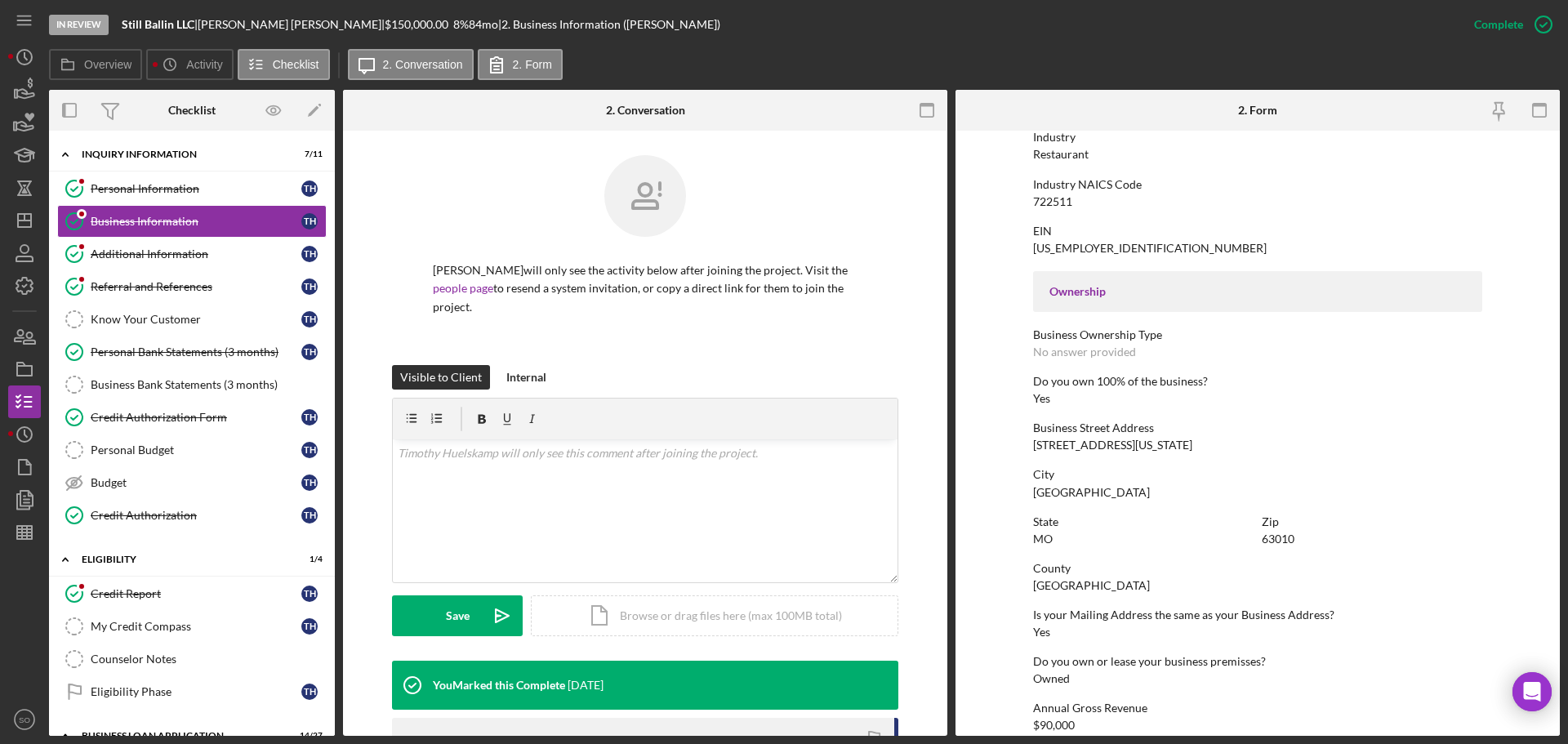
click at [1084, 446] on div "[STREET_ADDRESS][US_STATE]" at bounding box center [1113, 445] width 160 height 14
copy div "[STREET_ADDRESS][US_STATE]"
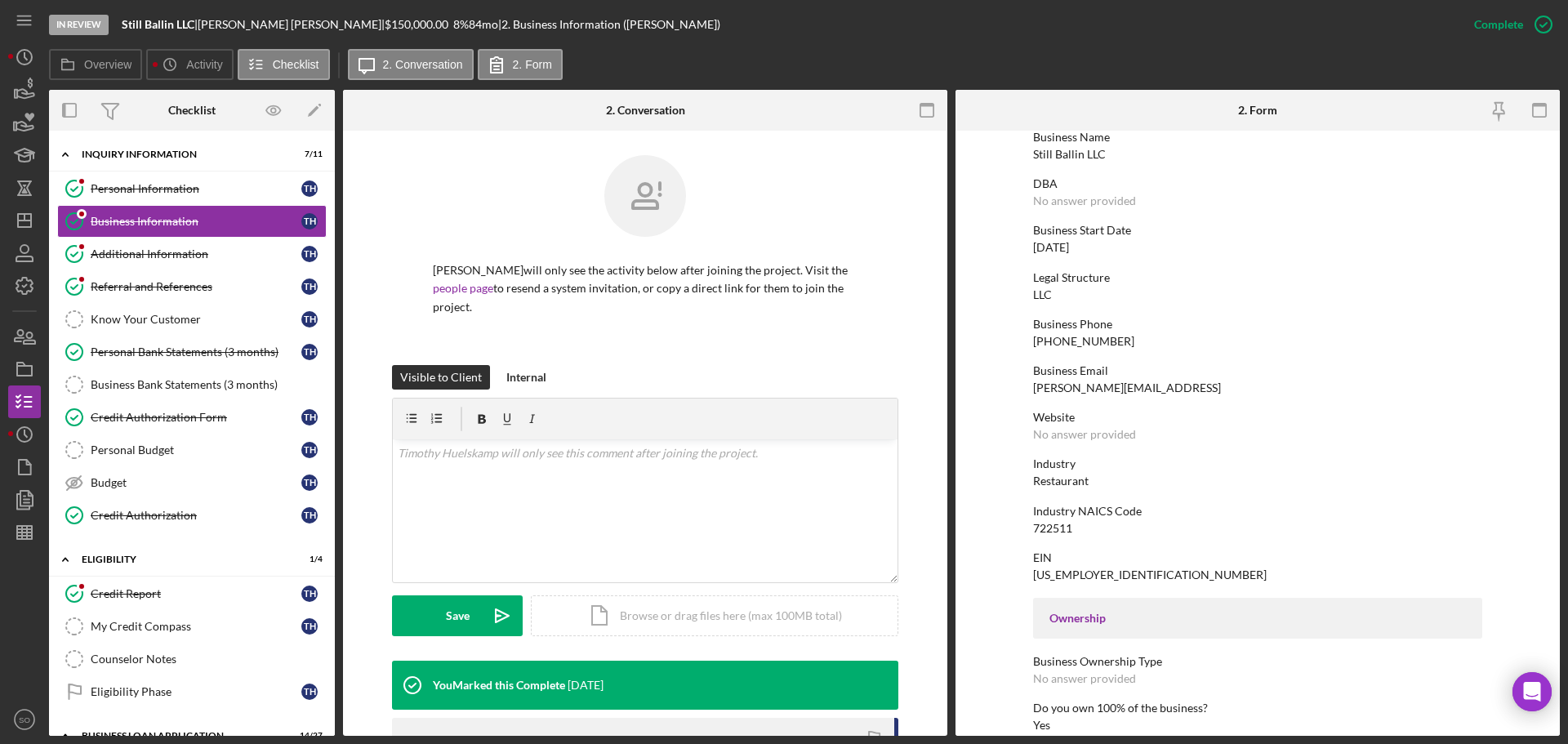
scroll to position [0, 0]
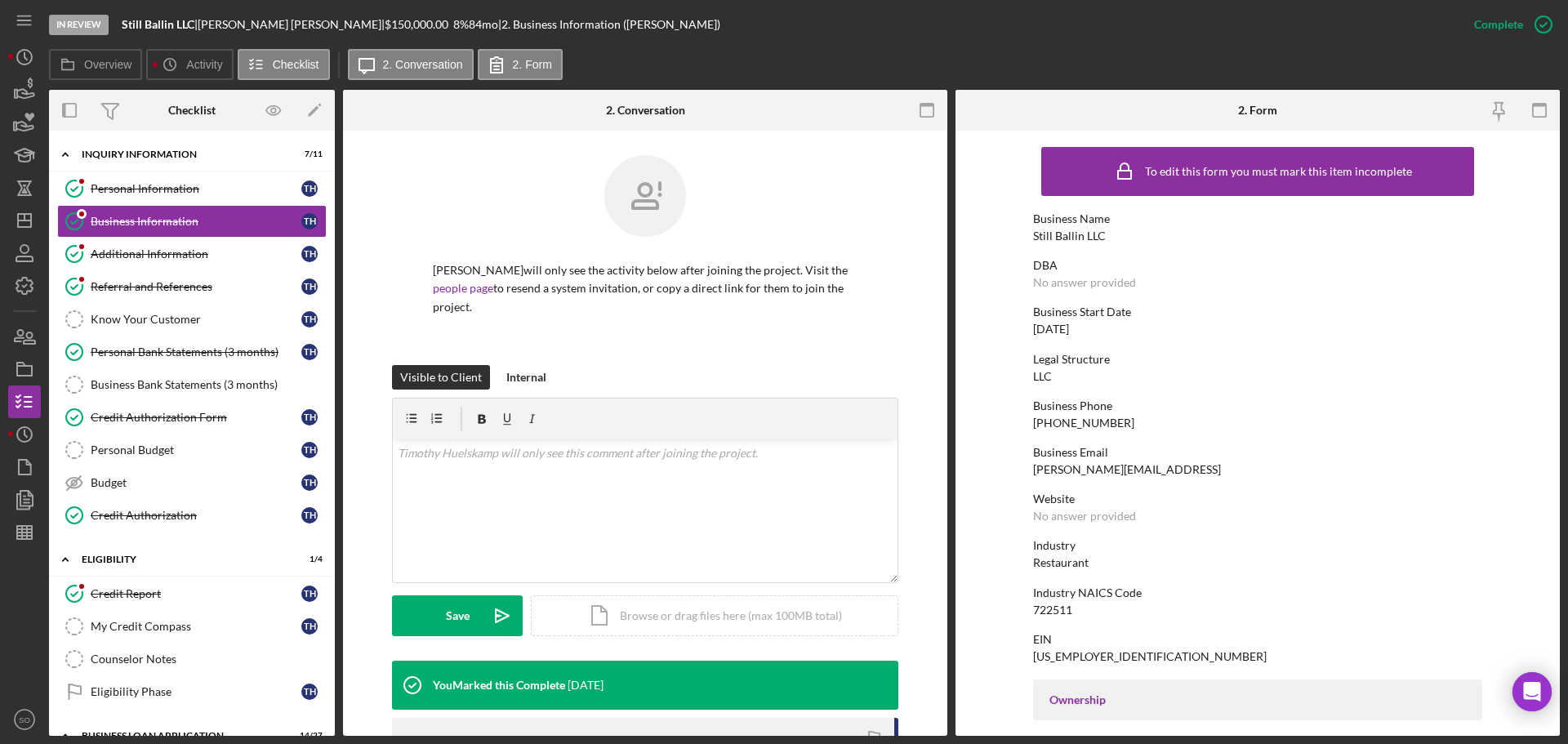
click at [1070, 237] on div "Still Ballin LLC" at bounding box center [1070, 236] width 73 height 14
copy div "Still Ballin LLC"
